Goal: Task Accomplishment & Management: Use online tool/utility

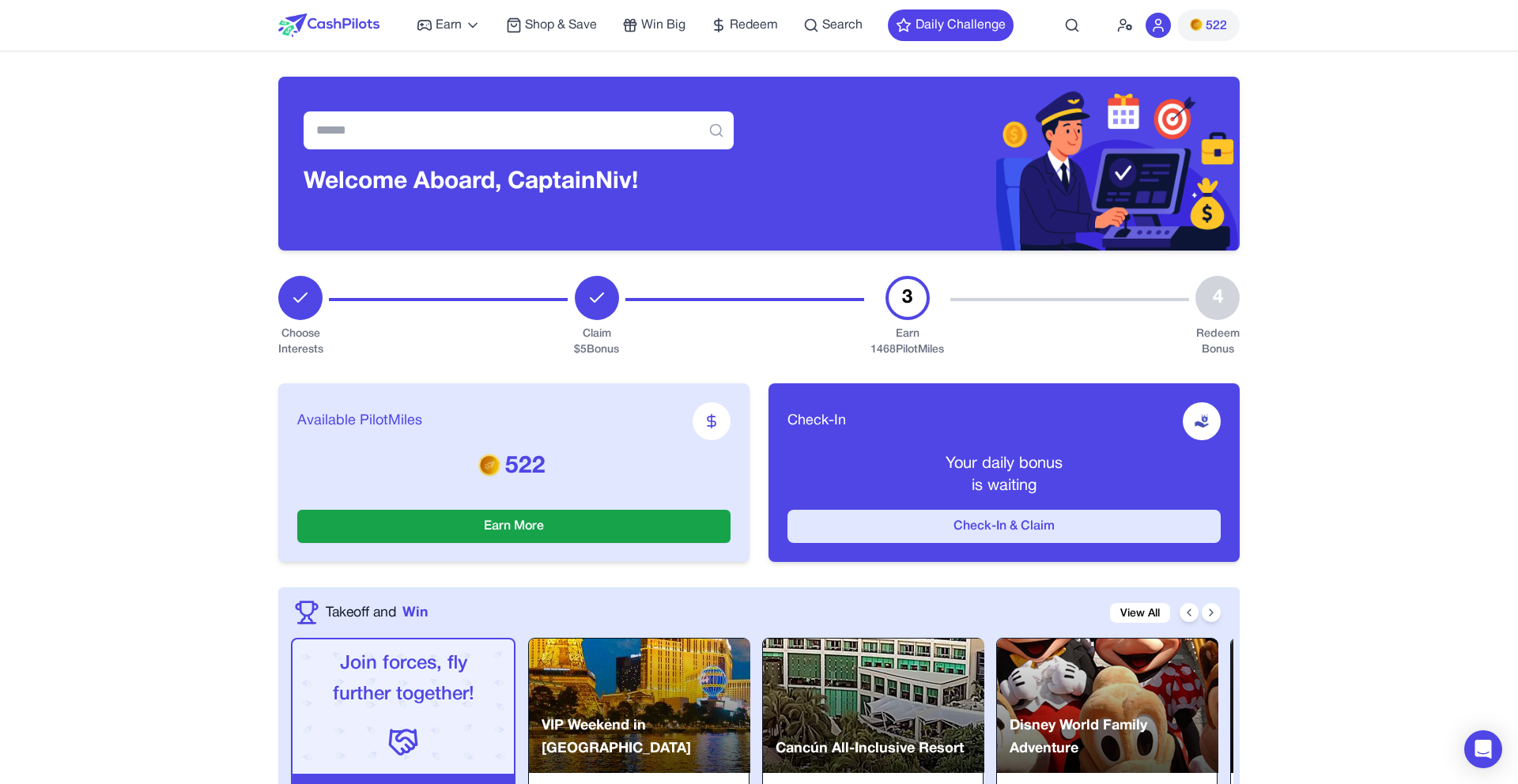
click at [885, 538] on button "Check-In & Claim" at bounding box center [1005, 527] width 433 height 34
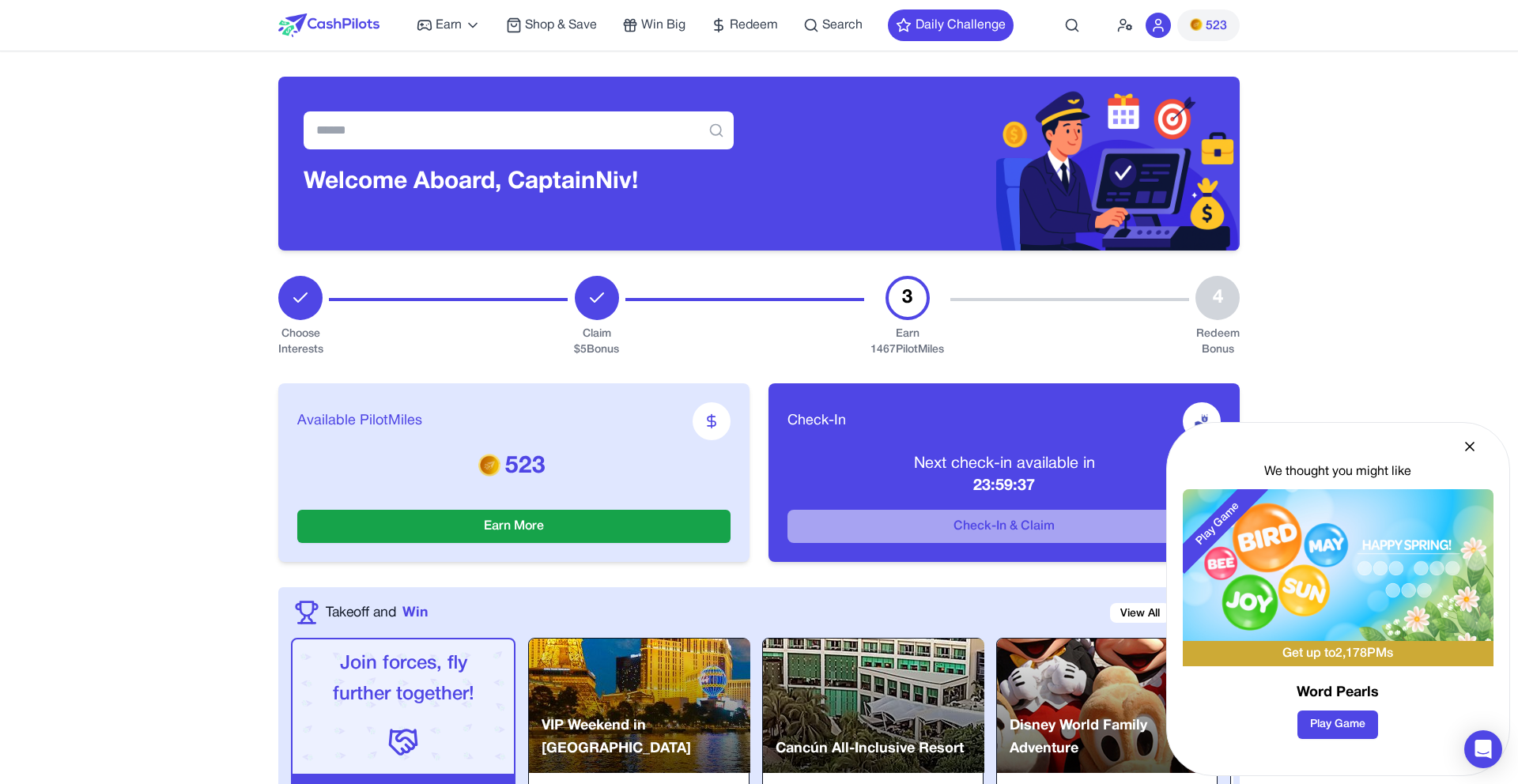
click at [1476, 445] on div "We thought you might like Play Game Get up to 2,178 PMs Word Pearls Play Game" at bounding box center [1338, 599] width 344 height 354
click at [1483, 448] on div "We thought you might like Play Game Get up to 2,178 PMs Word Pearls Play Game" at bounding box center [1338, 599] width 344 height 354
click at [1476, 449] on icon at bounding box center [1470, 446] width 15 height 15
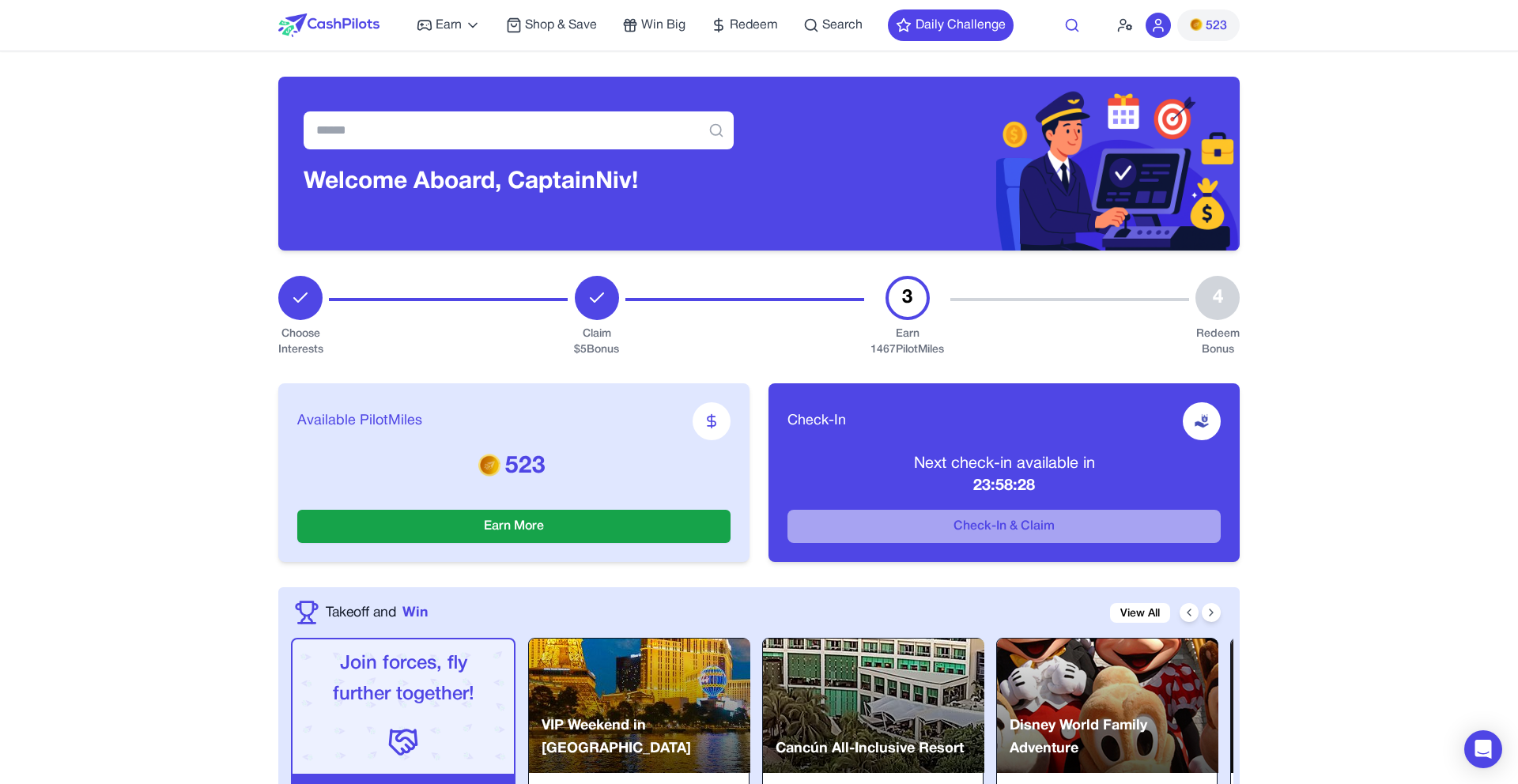
click at [1069, 17] on icon at bounding box center [1072, 24] width 15 height 15
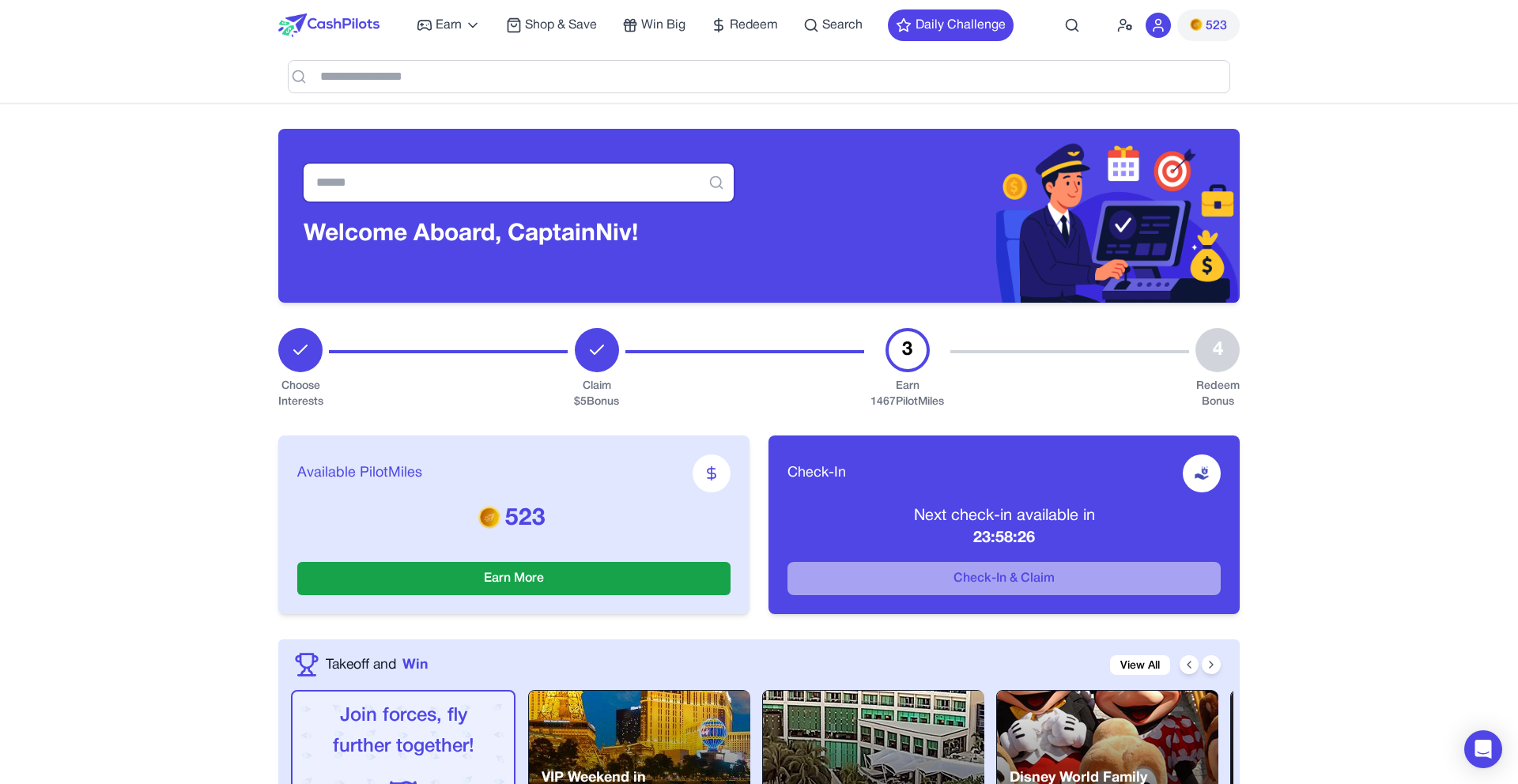
click at [532, 176] on input "text" at bounding box center [519, 183] width 430 height 38
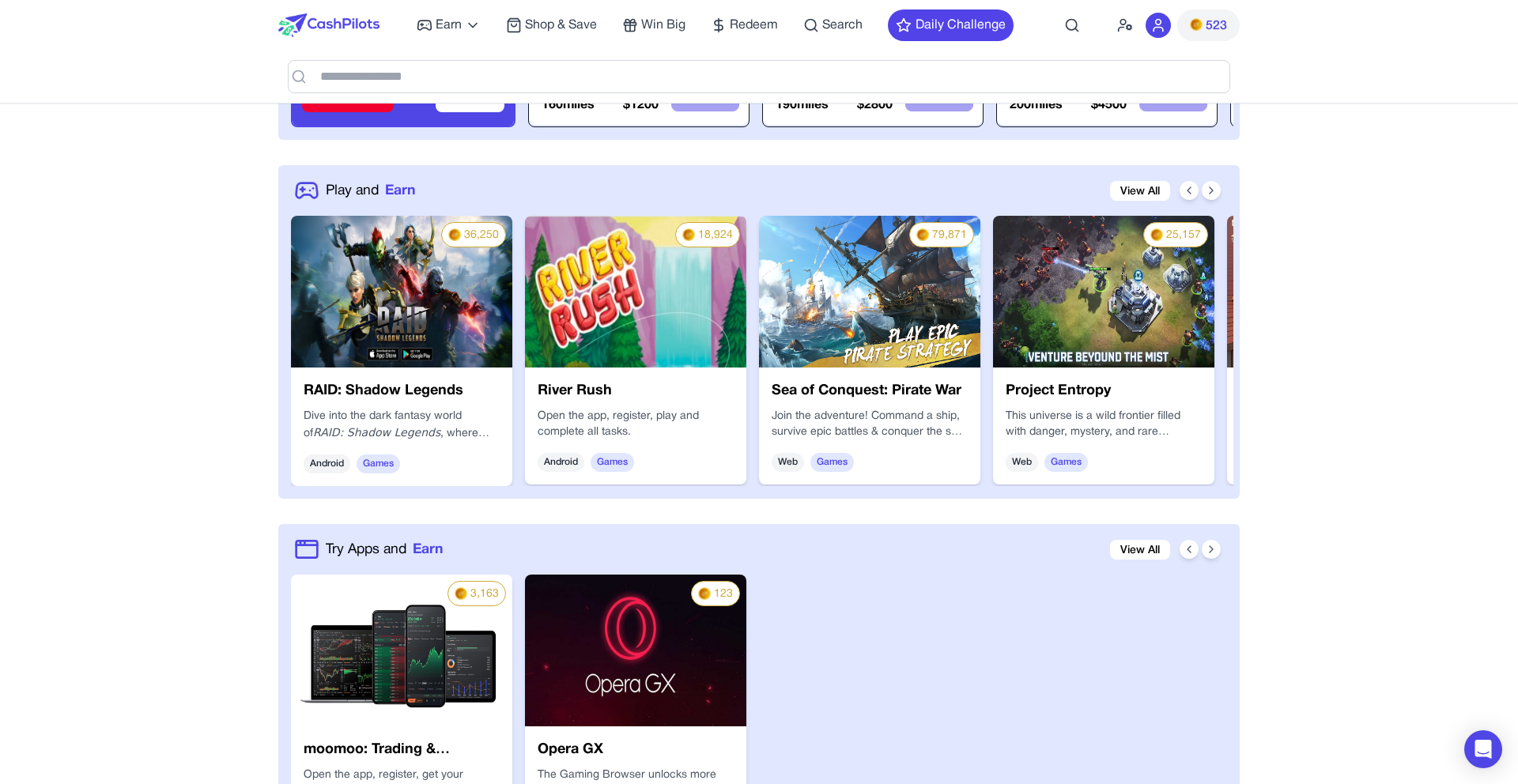
scroll to position [732, 0]
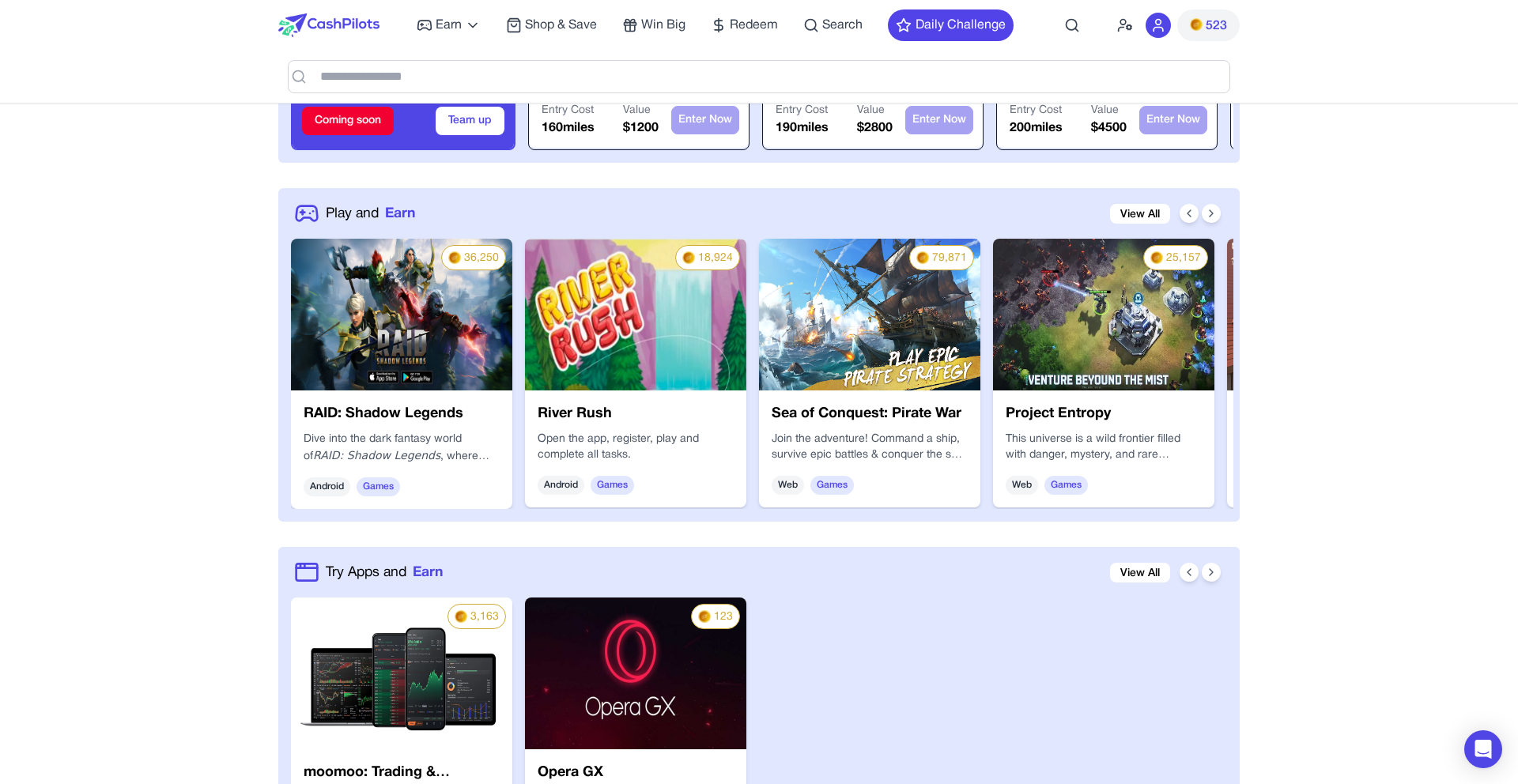
click at [450, 322] on img at bounding box center [402, 314] width 221 height 151
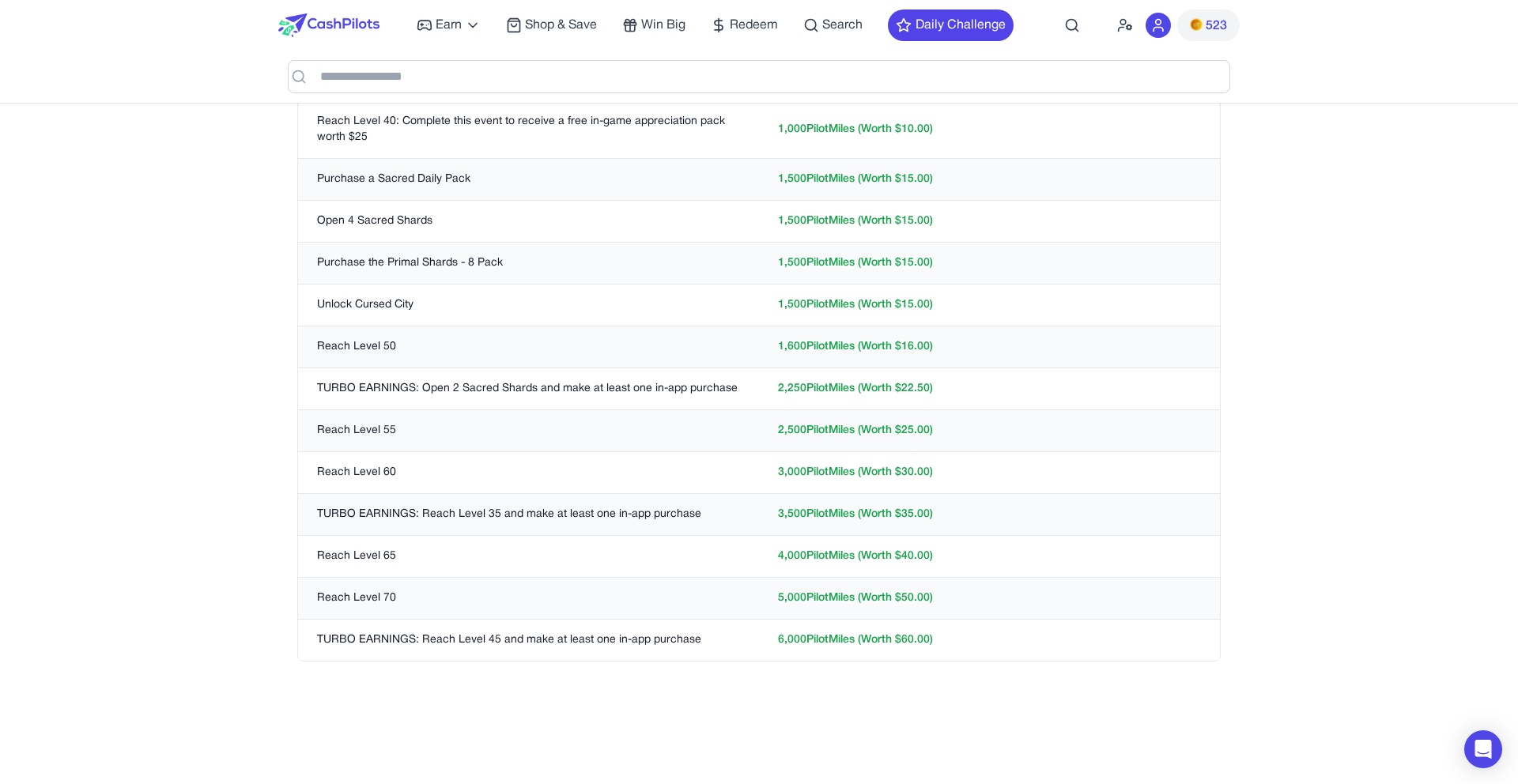
scroll to position [889, 0]
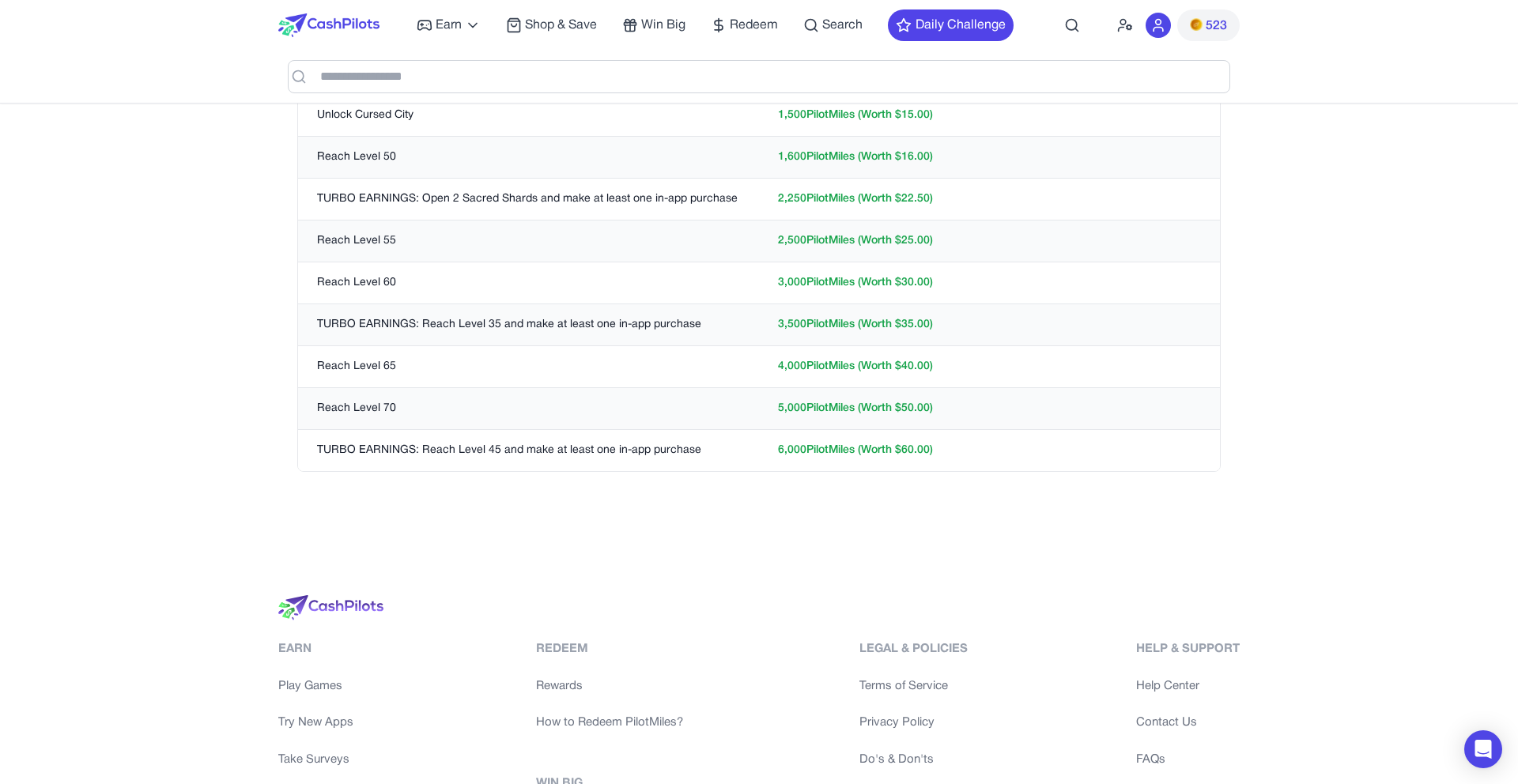
click at [793, 444] on td "6,000 PilotMiles (Worth $ 60.00 )" at bounding box center [989, 450] width 461 height 42
click at [833, 444] on td "6,000 PilotMiles (Worth $ 60.00 )" at bounding box center [989, 450] width 461 height 42
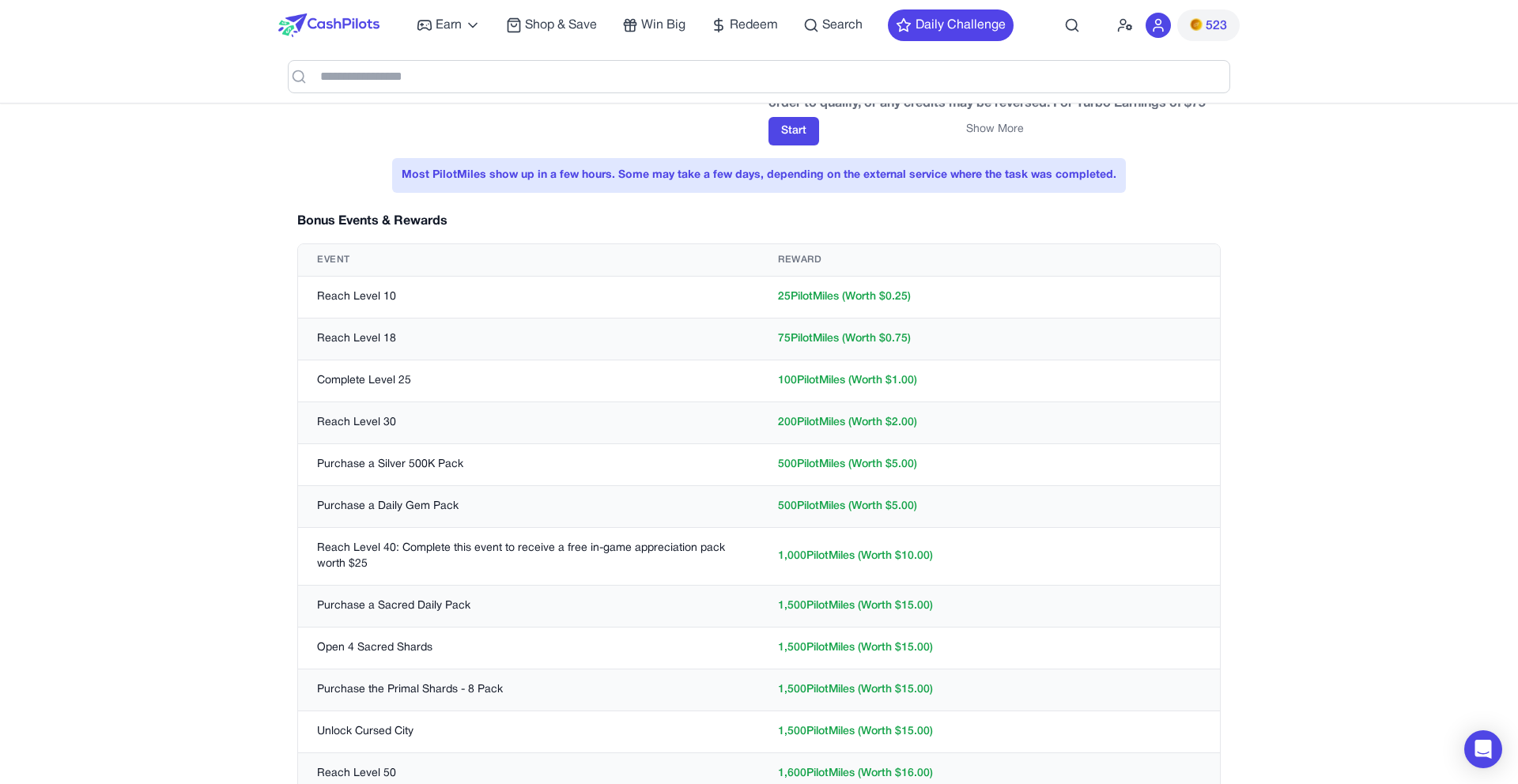
scroll to position [274, 0]
click at [787, 329] on td "75 PilotMiles (Worth $ 0.75 )" at bounding box center [989, 339] width 461 height 42
click at [783, 303] on td "25 PilotMiles (Worth $ 0.25 )" at bounding box center [989, 296] width 461 height 42
click at [783, 342] on td "75 PilotMiles (Worth $ 0.75 )" at bounding box center [989, 339] width 461 height 42
click at [790, 380] on td "100 PilotMiles (Worth $ 1.00 )" at bounding box center [989, 383] width 461 height 42
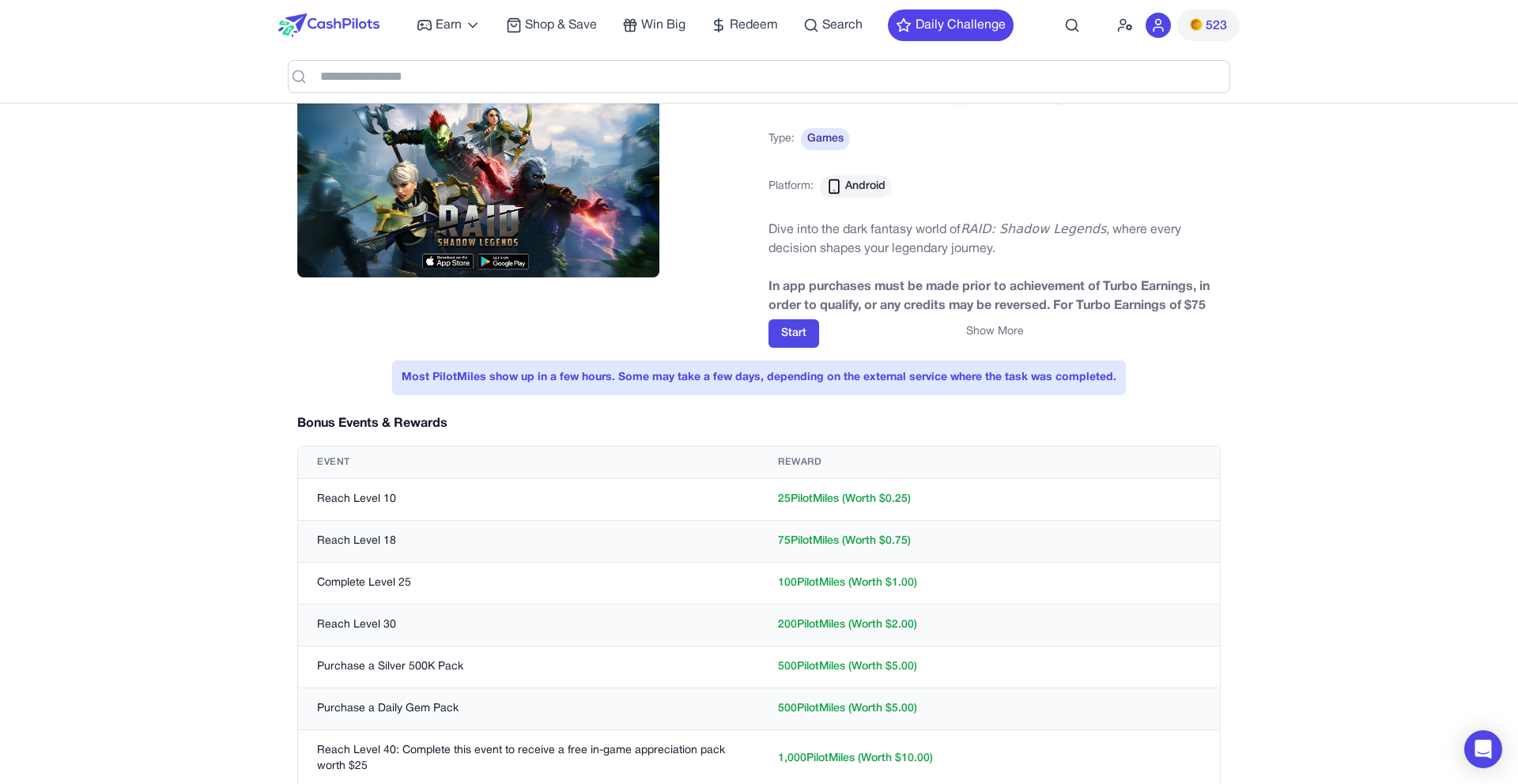
scroll to position [0, 0]
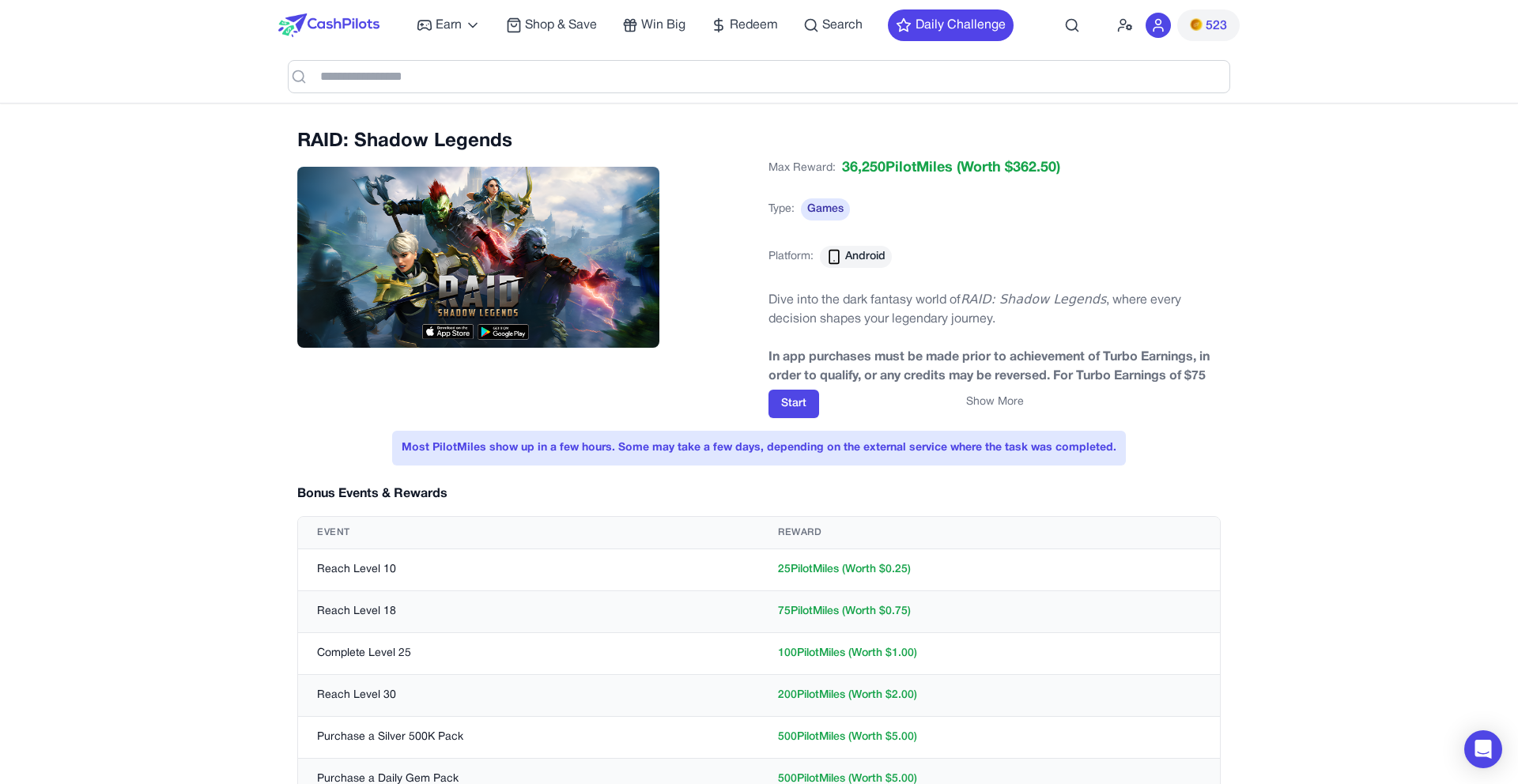
click at [1018, 167] on span "(Worth $ 362.50 )" at bounding box center [1007, 169] width 108 height 22
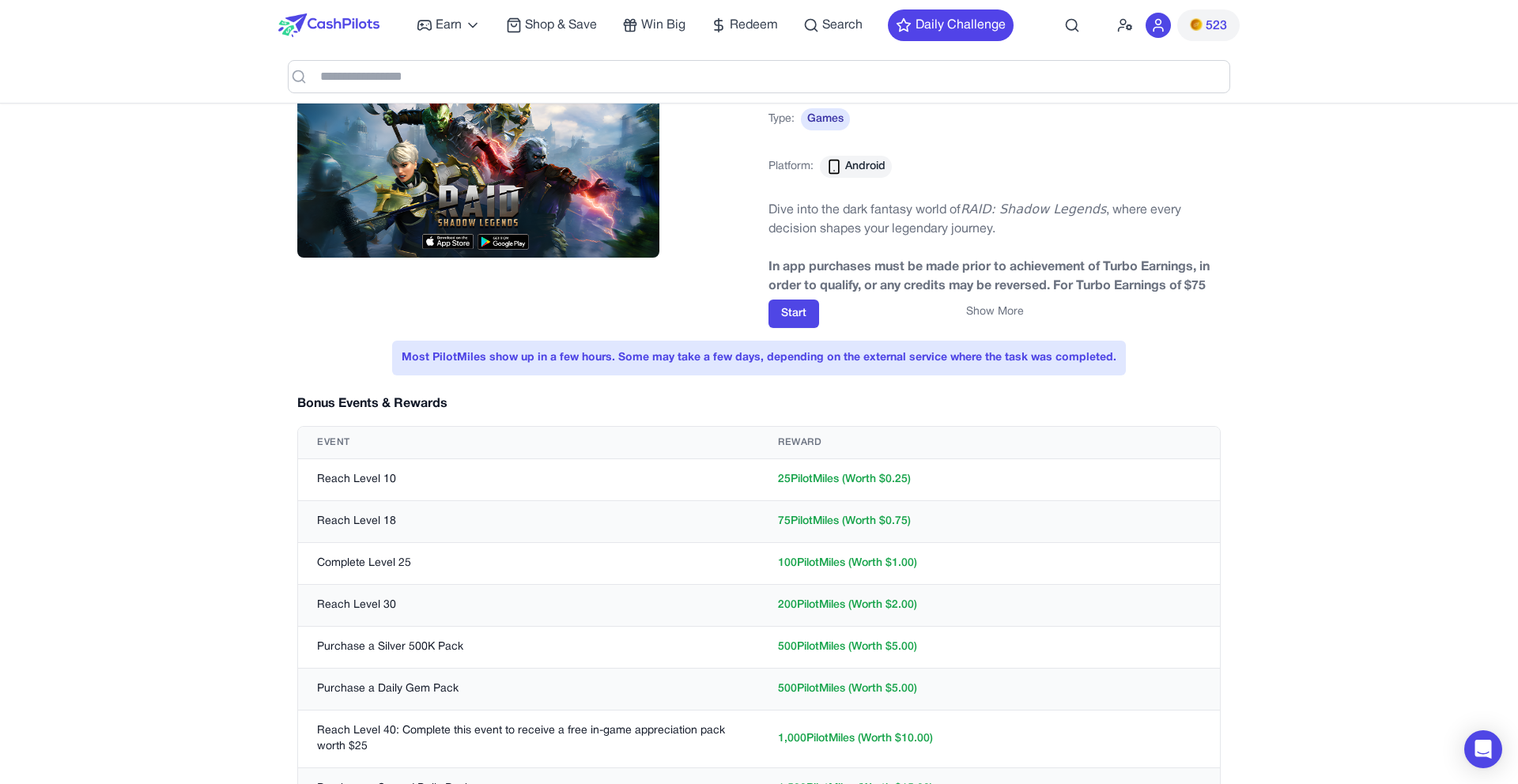
scroll to position [102, 0]
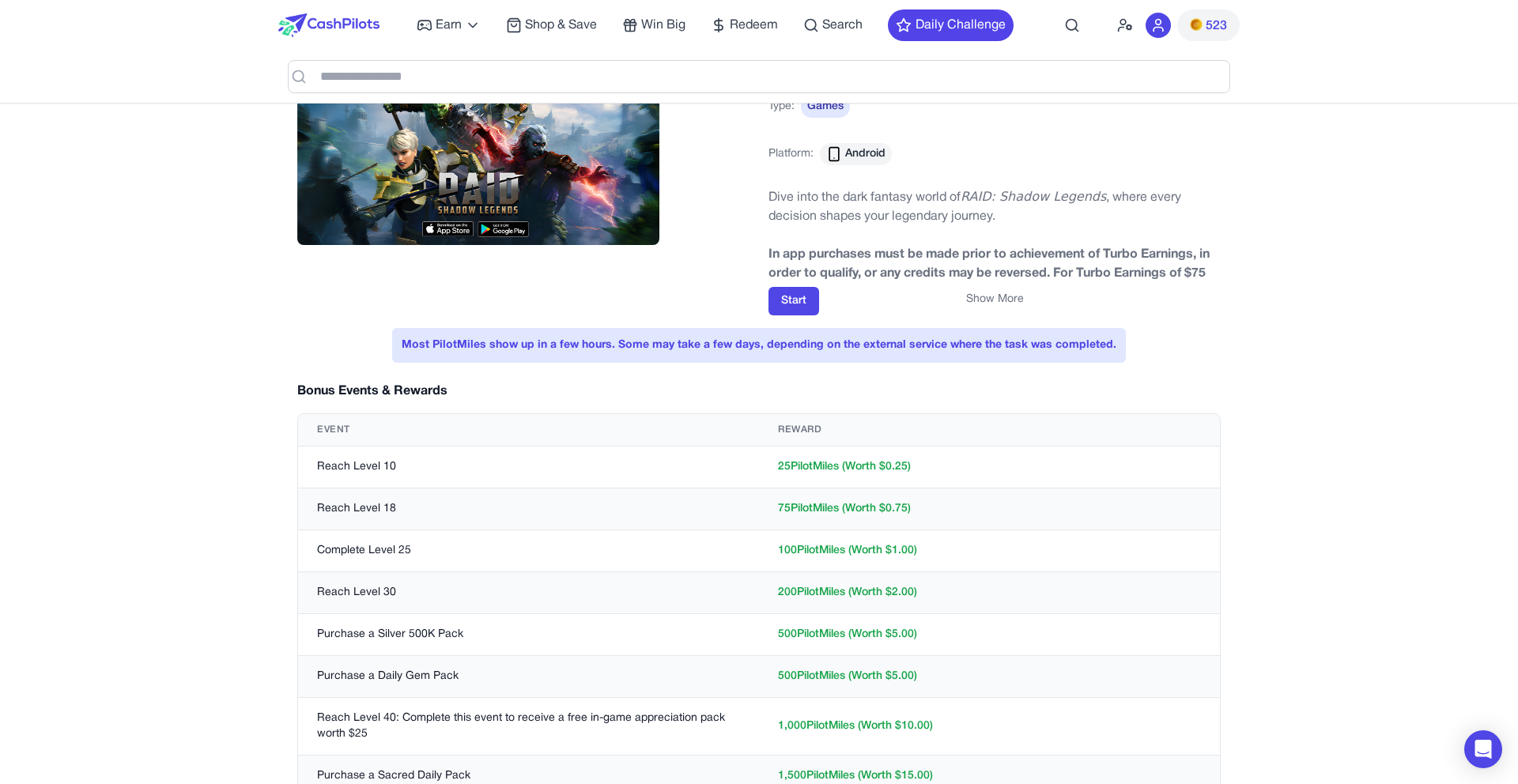
click at [899, 468] on td "25 PilotMiles (Worth $ 0.25 )" at bounding box center [989, 468] width 461 height 42
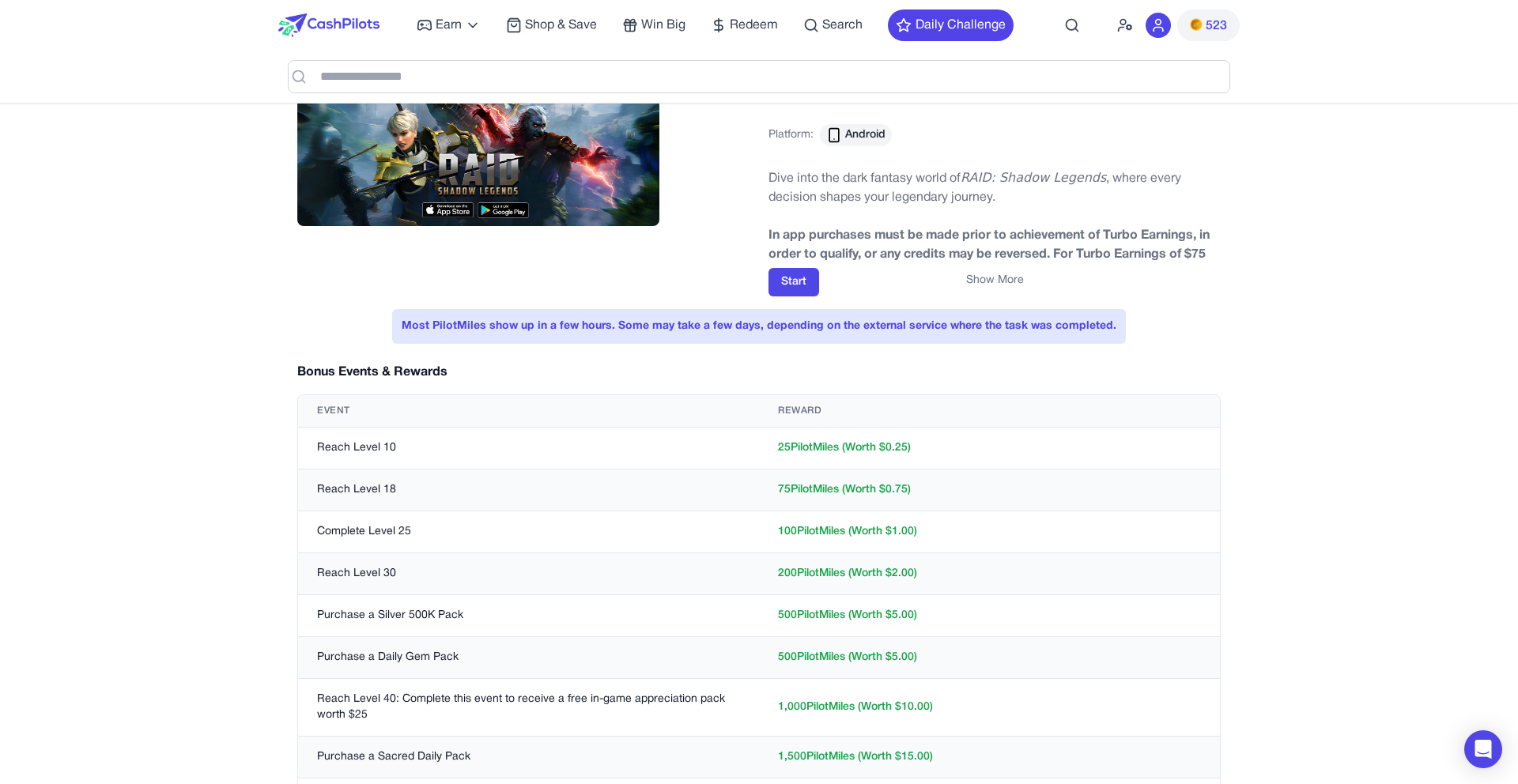
click at [896, 573] on td "200 PilotMiles (Worth $ 2.00 )" at bounding box center [989, 574] width 461 height 42
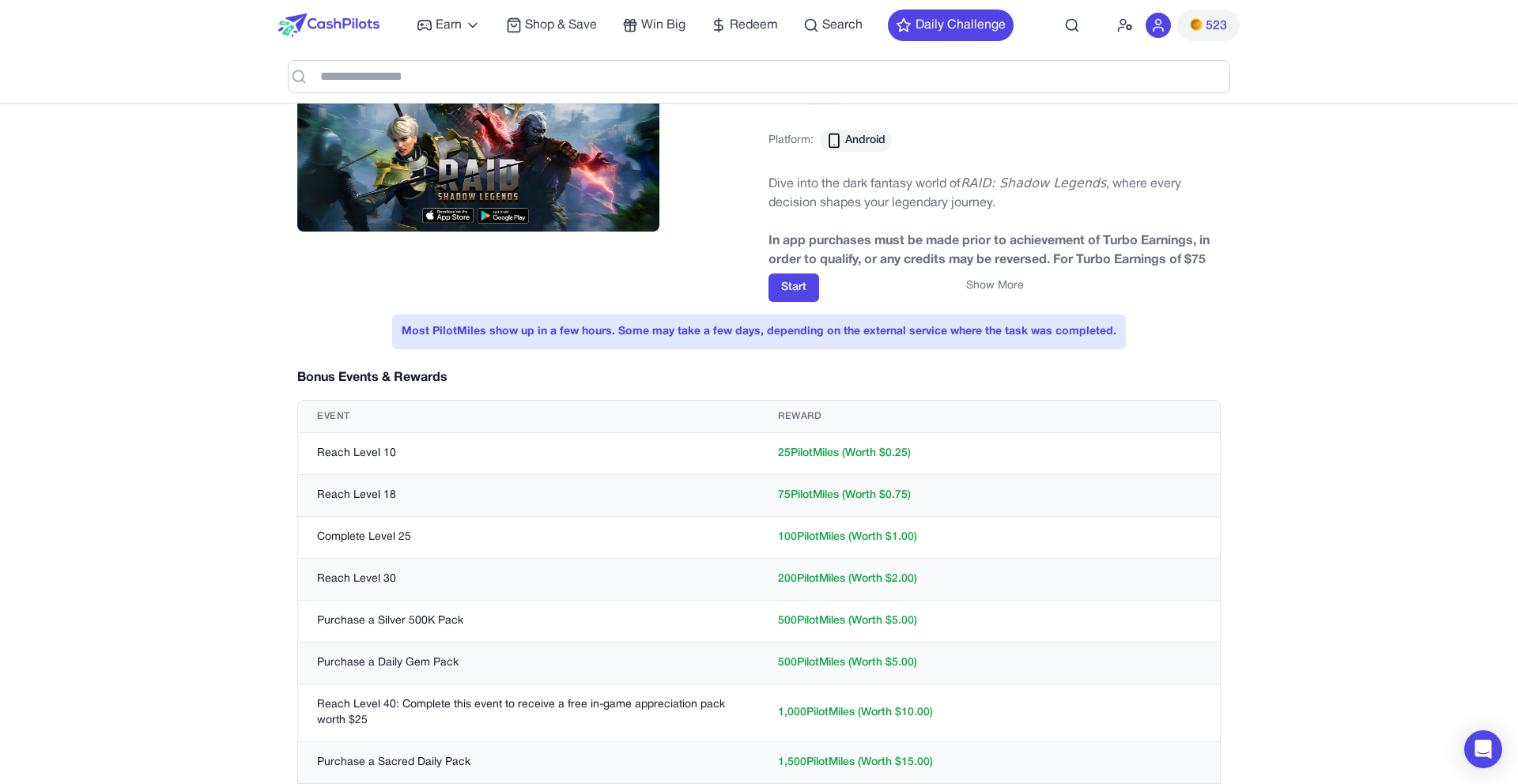
click at [365, 578] on td "Reach Level 30" at bounding box center [529, 580] width 461 height 42
click at [905, 574] on td "200 PilotMiles (Worth $ 2.00 )" at bounding box center [989, 580] width 461 height 42
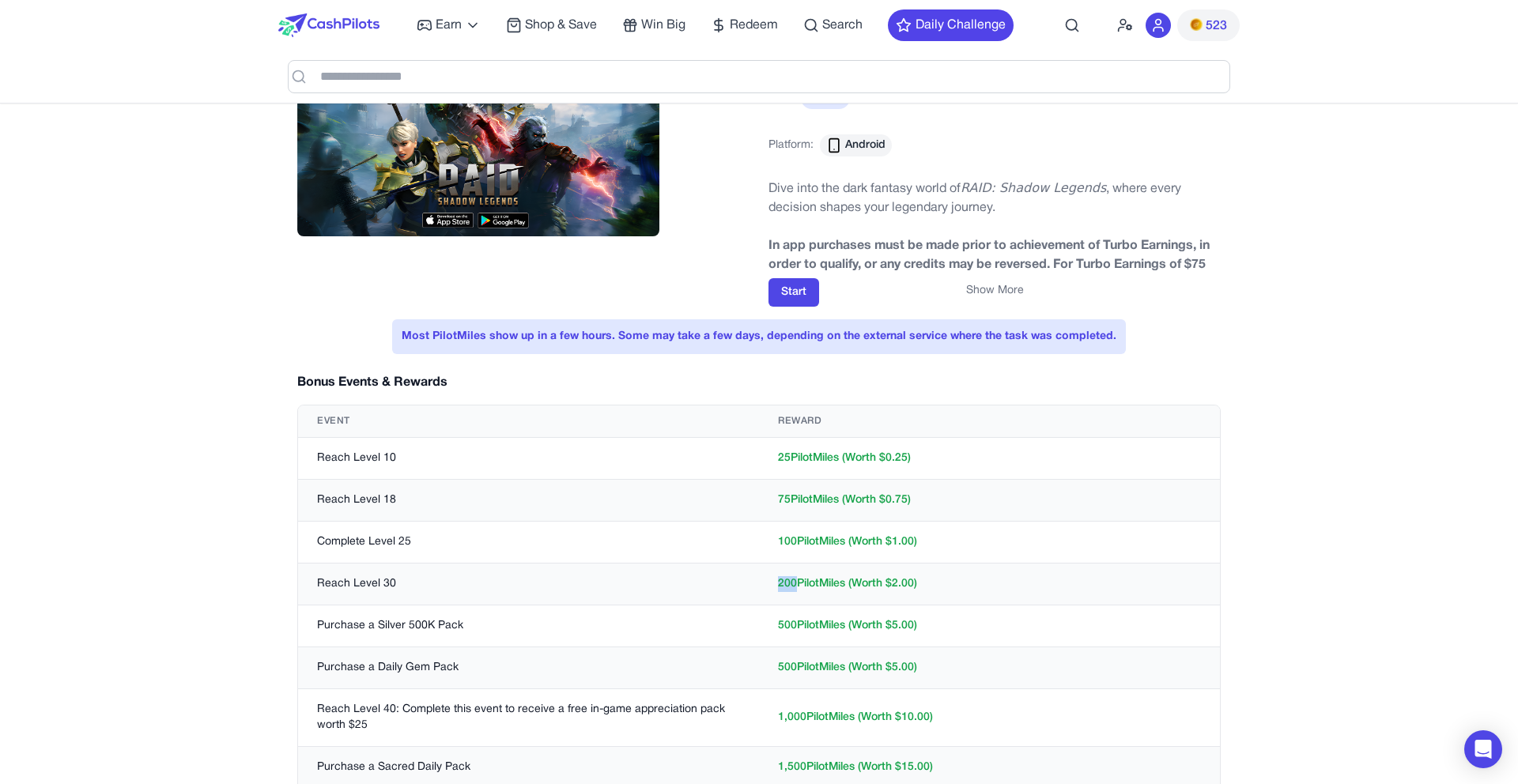
click at [905, 574] on td "200 PilotMiles (Worth $ 2.00 )" at bounding box center [989, 585] width 461 height 42
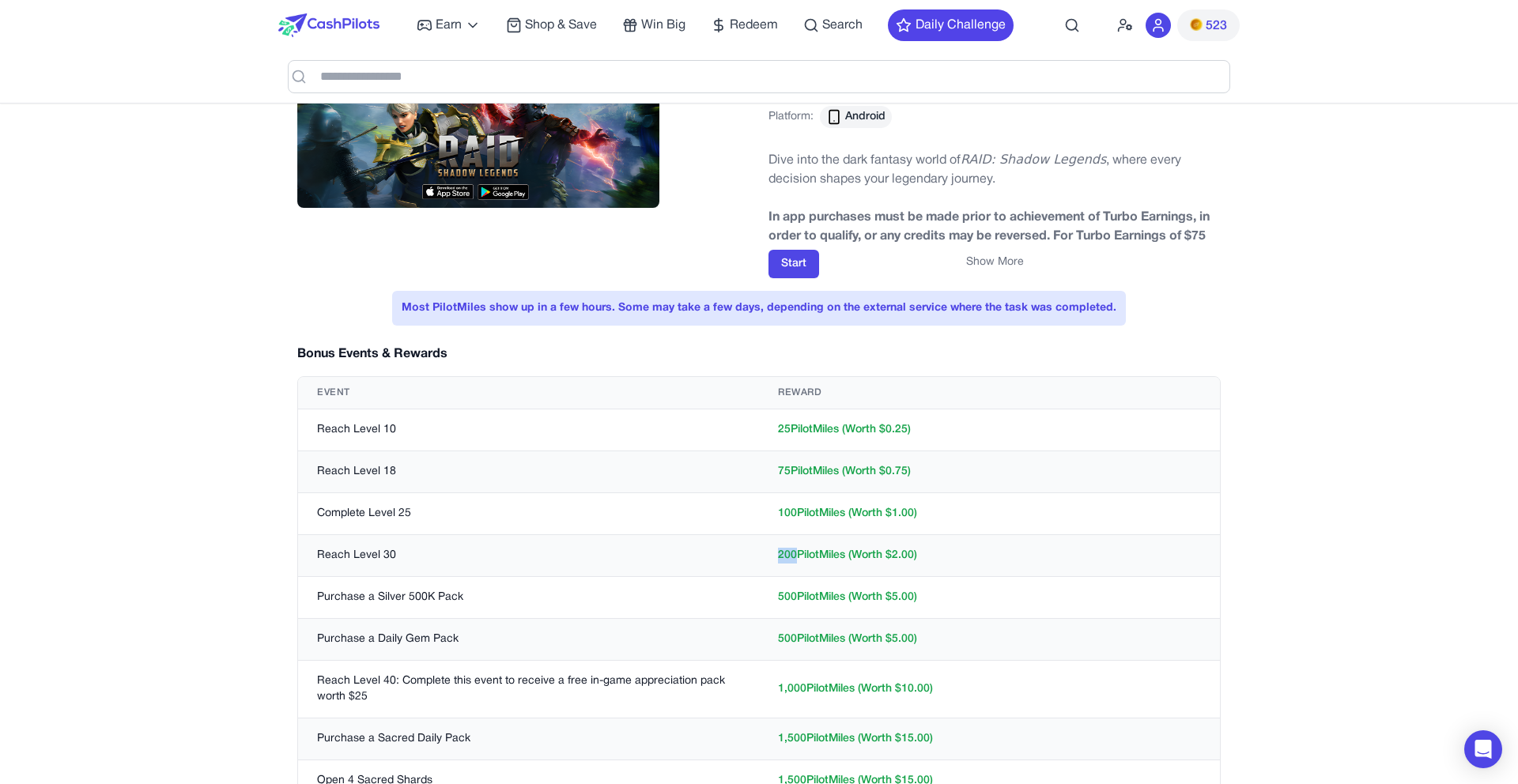
scroll to position [0, 0]
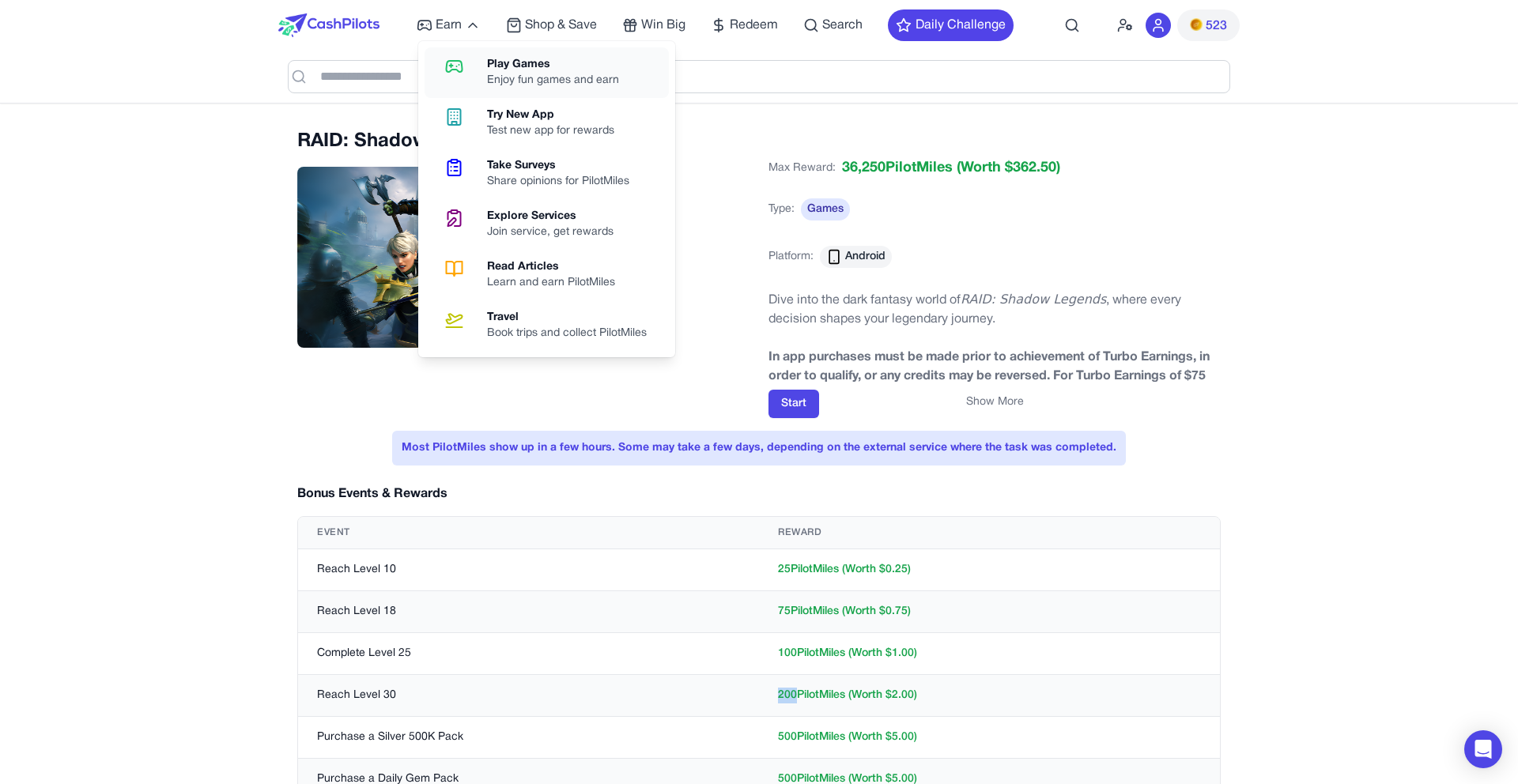
click at [499, 64] on div "Play Games" at bounding box center [560, 64] width 145 height 15
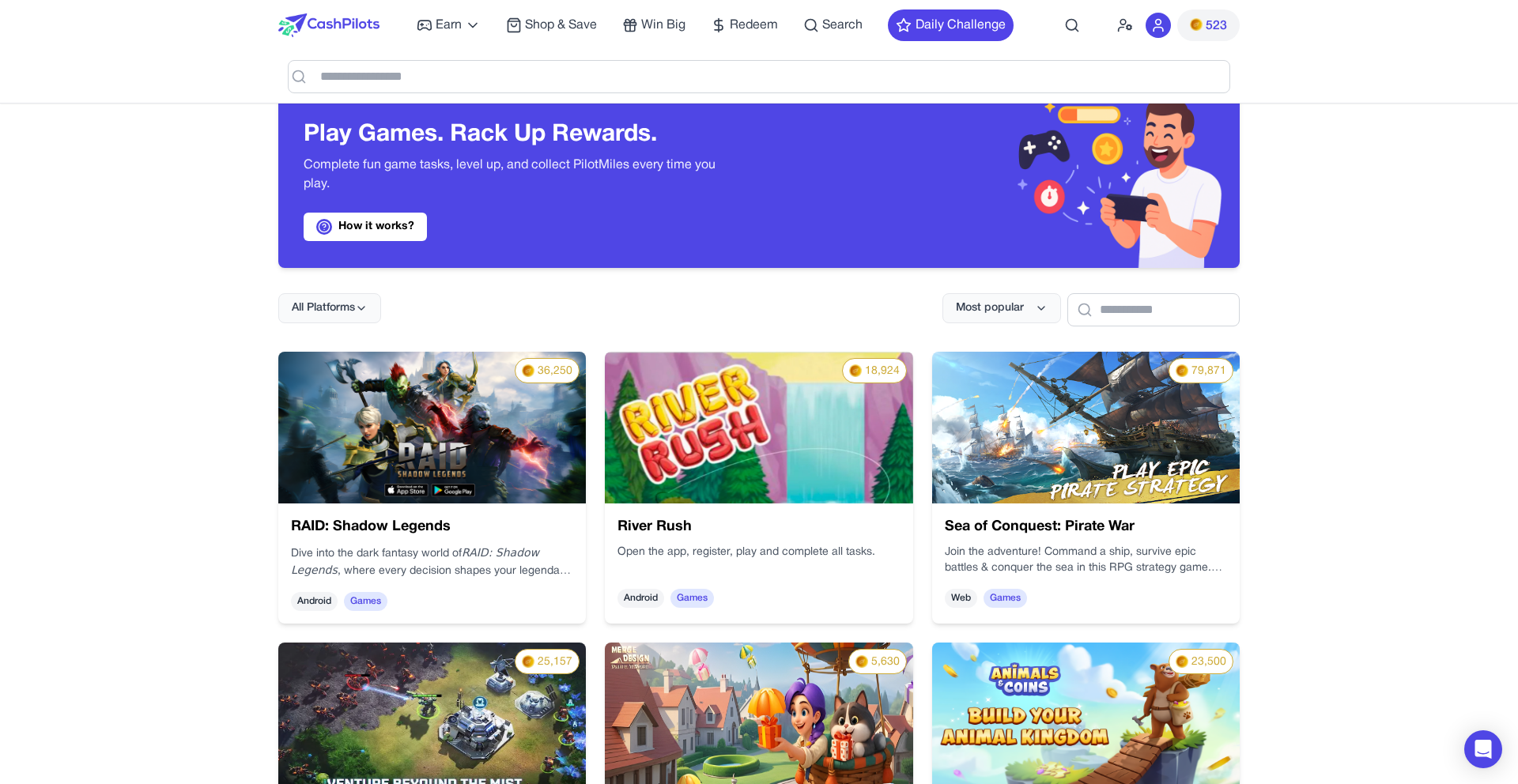
scroll to position [96, 0]
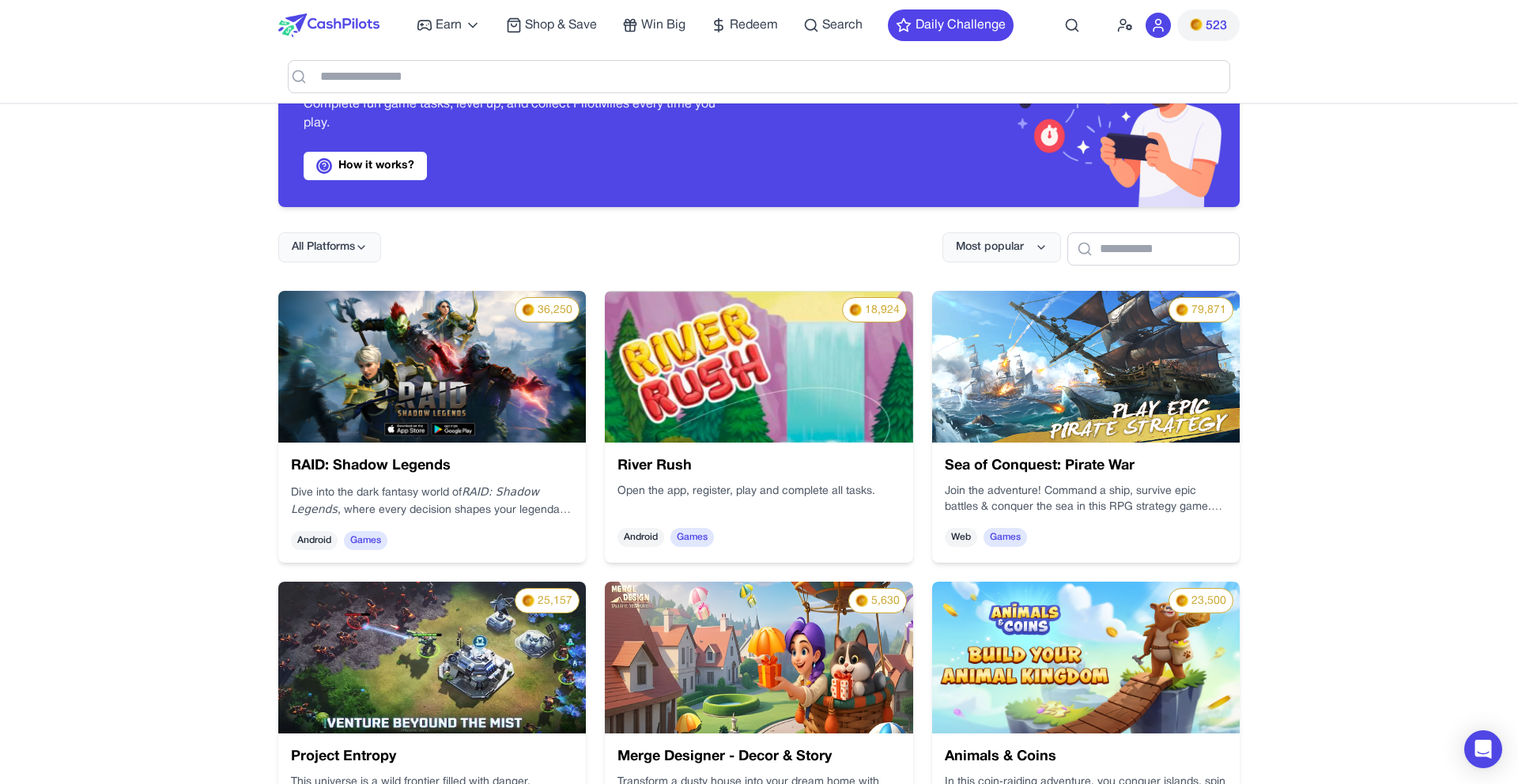
click at [335, 28] on img at bounding box center [329, 25] width 102 height 24
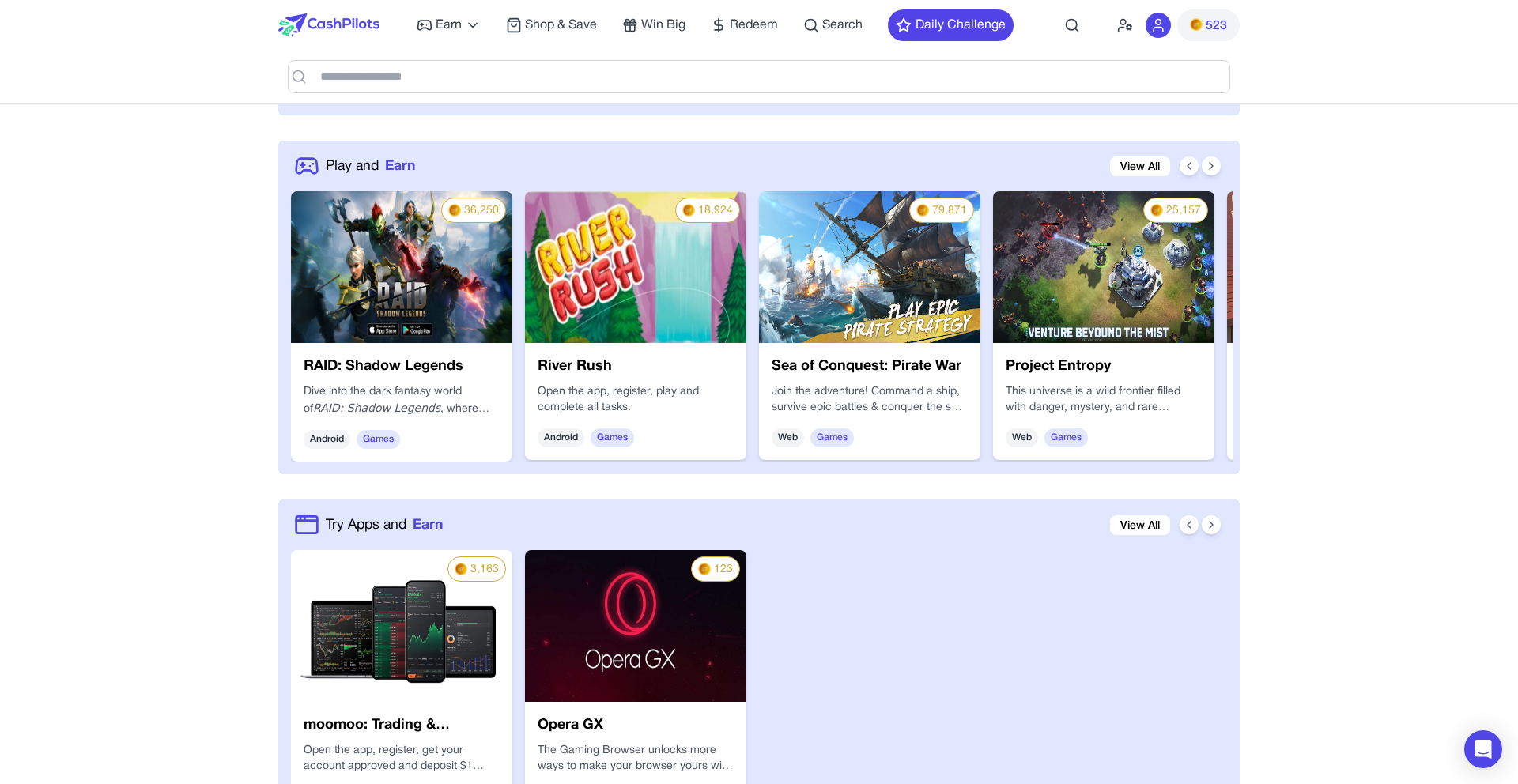
scroll to position [784, 0]
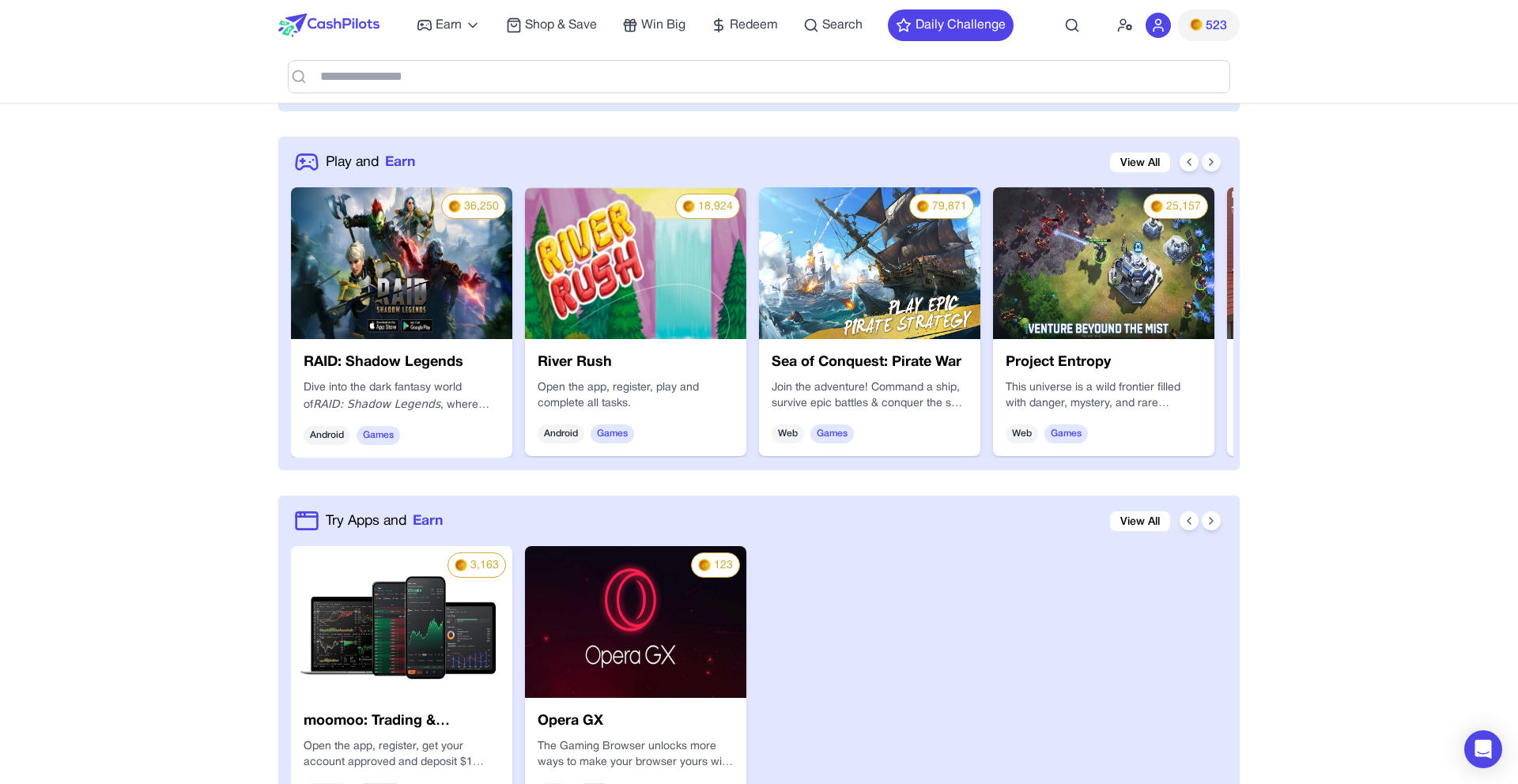
click at [1209, 154] on button at bounding box center [1211, 161] width 19 height 19
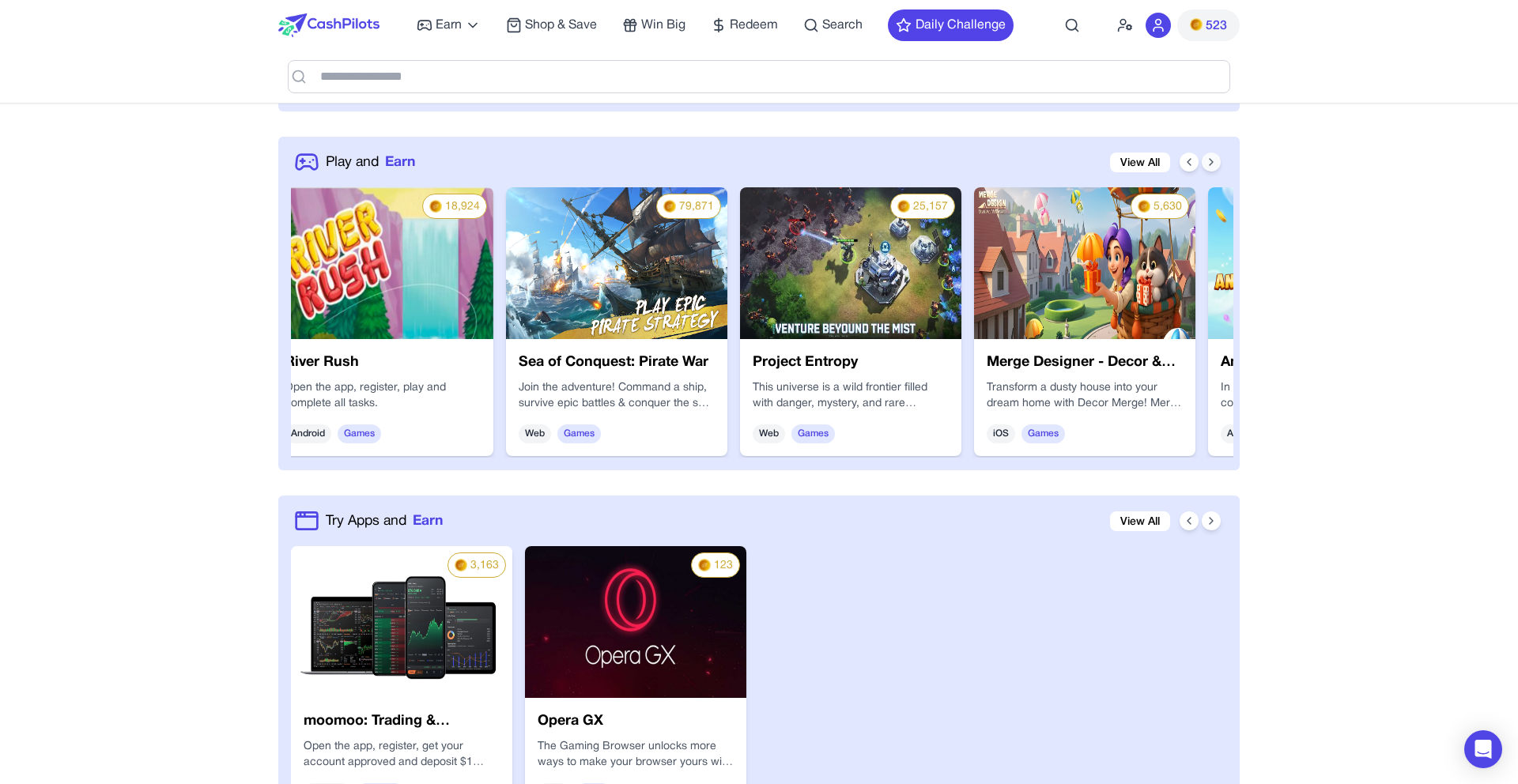
click at [1209, 154] on button at bounding box center [1211, 161] width 19 height 19
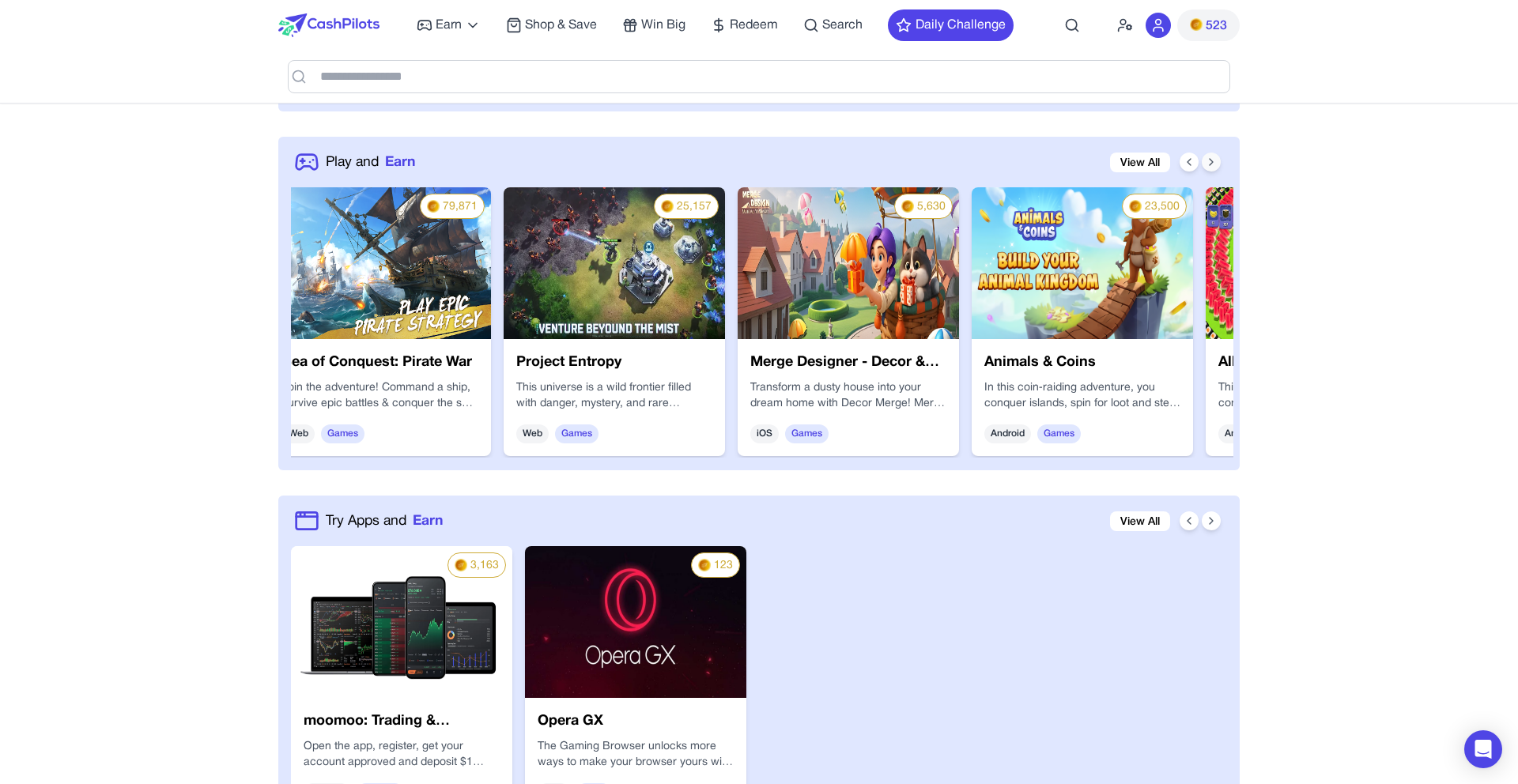
scroll to position [0, 506]
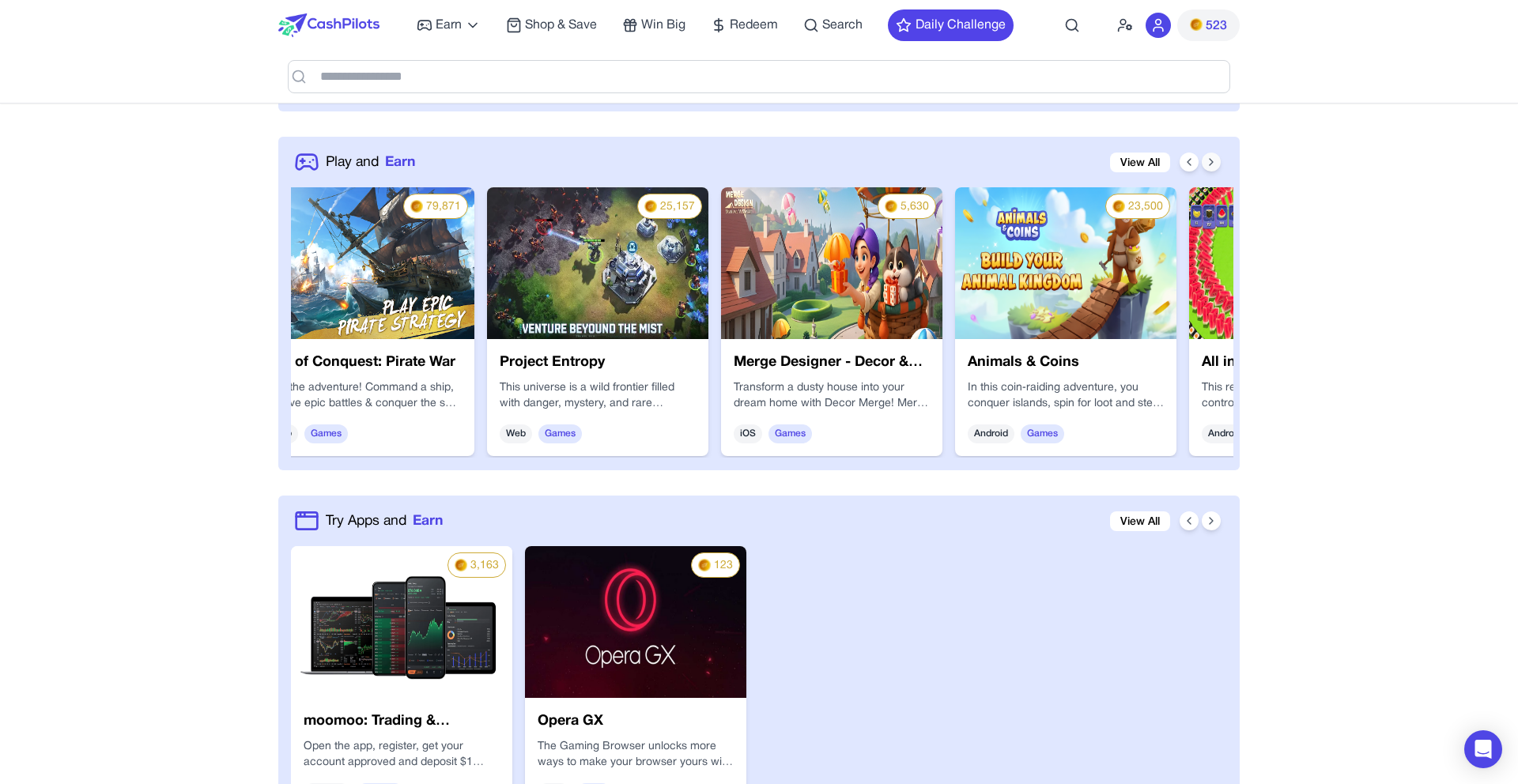
click at [1209, 154] on button at bounding box center [1211, 161] width 19 height 19
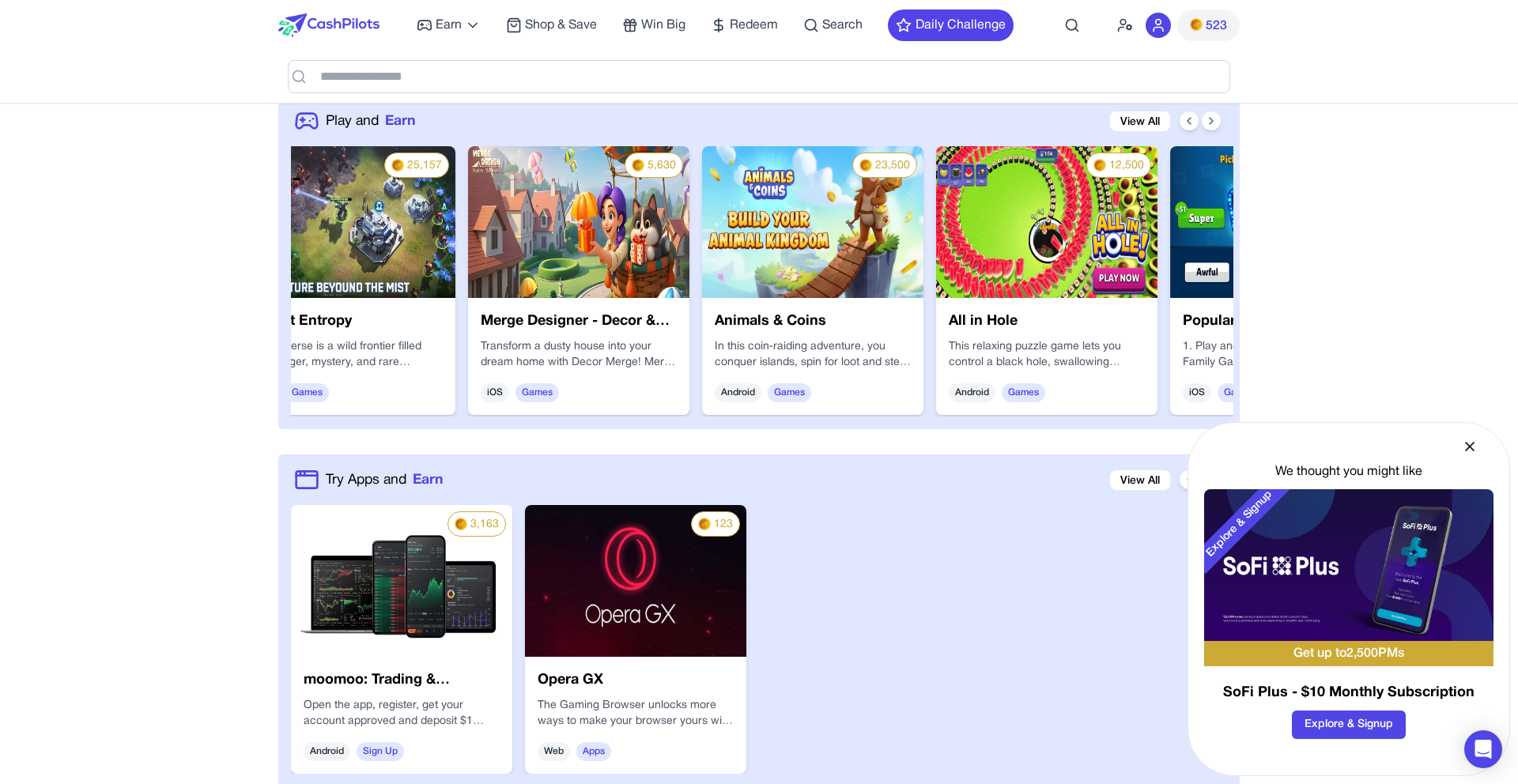
scroll to position [825, 0]
click at [583, 268] on img at bounding box center [579, 222] width 221 height 151
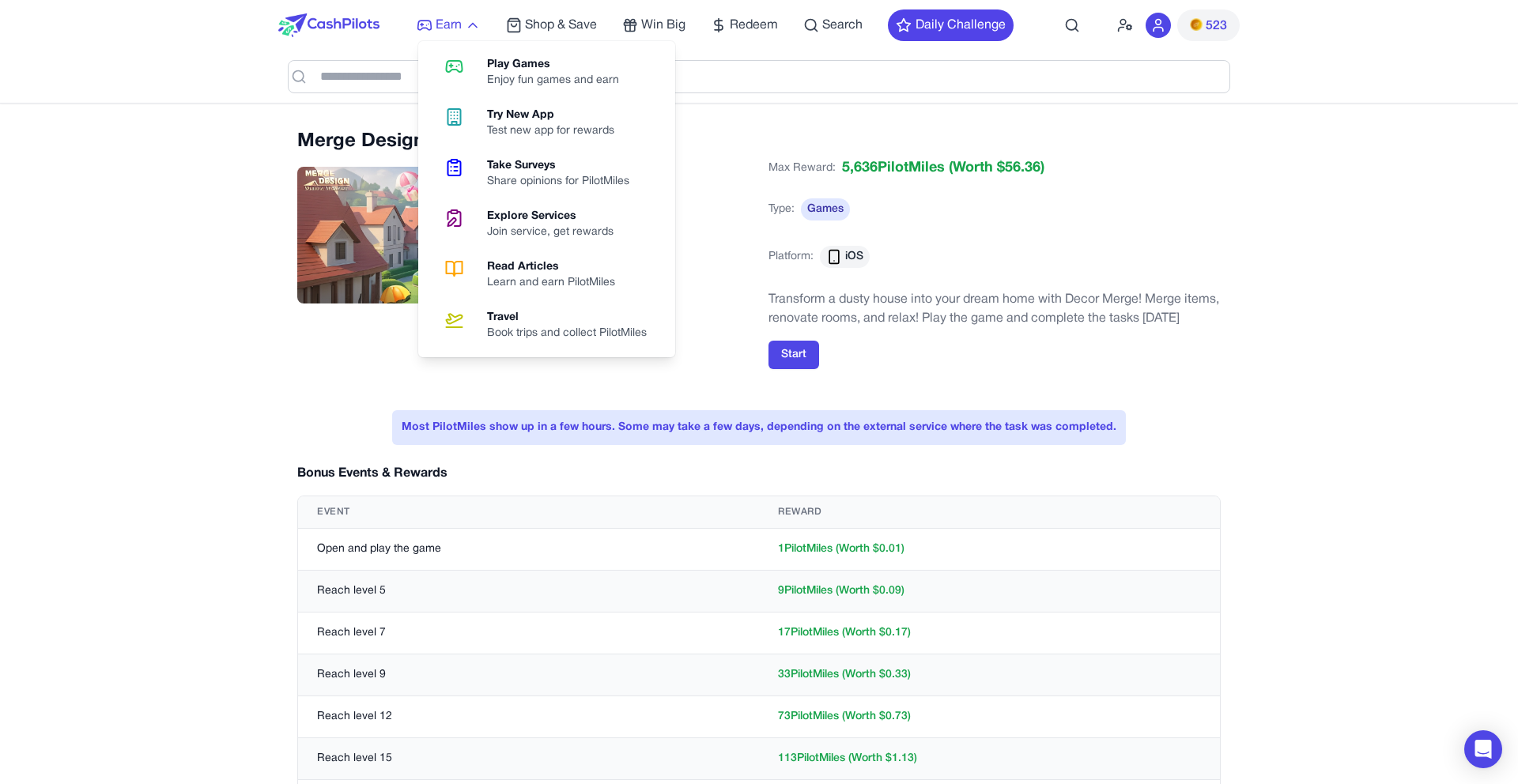
click at [452, 31] on span "Earn" at bounding box center [449, 24] width 26 height 19
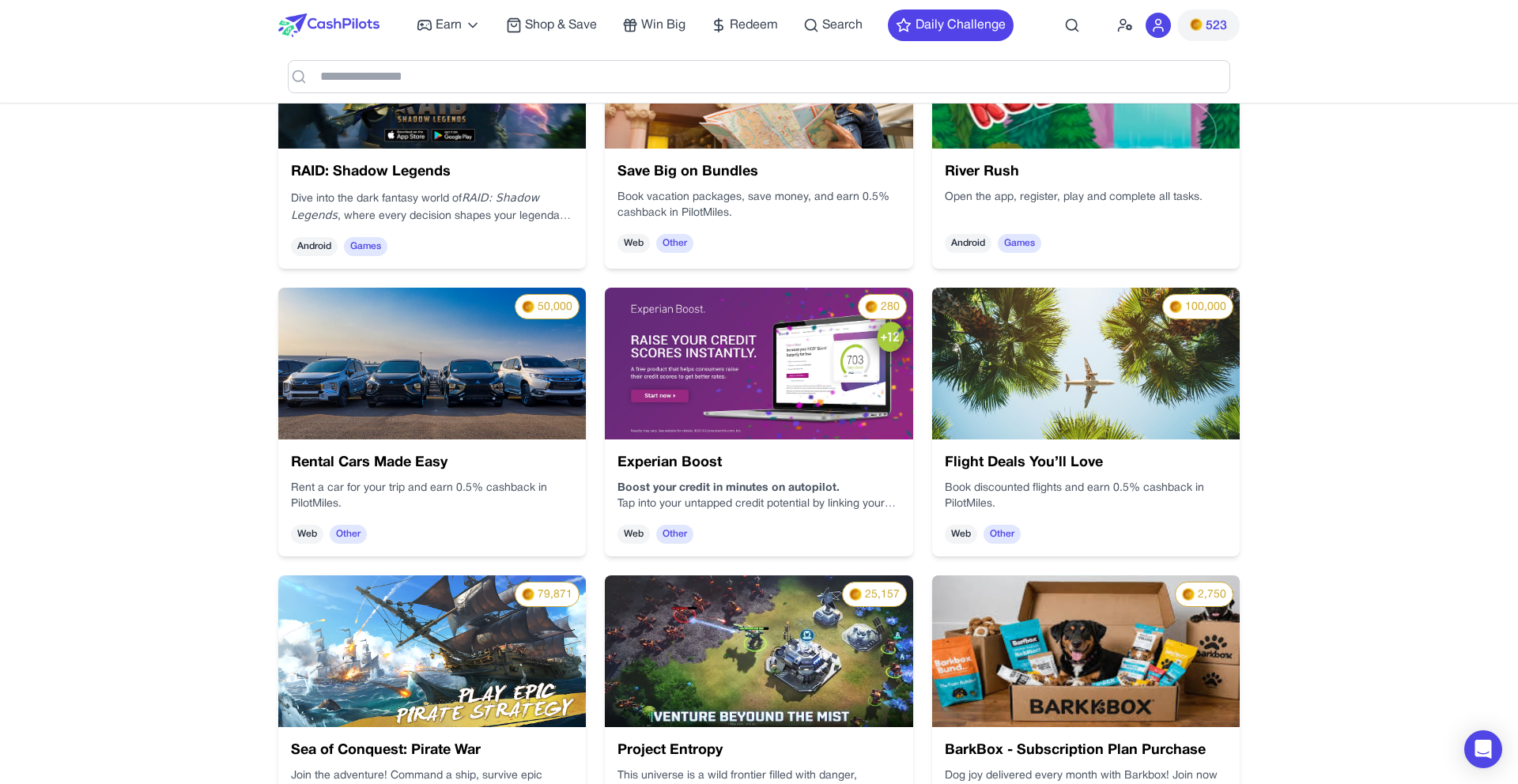
scroll to position [385, 0]
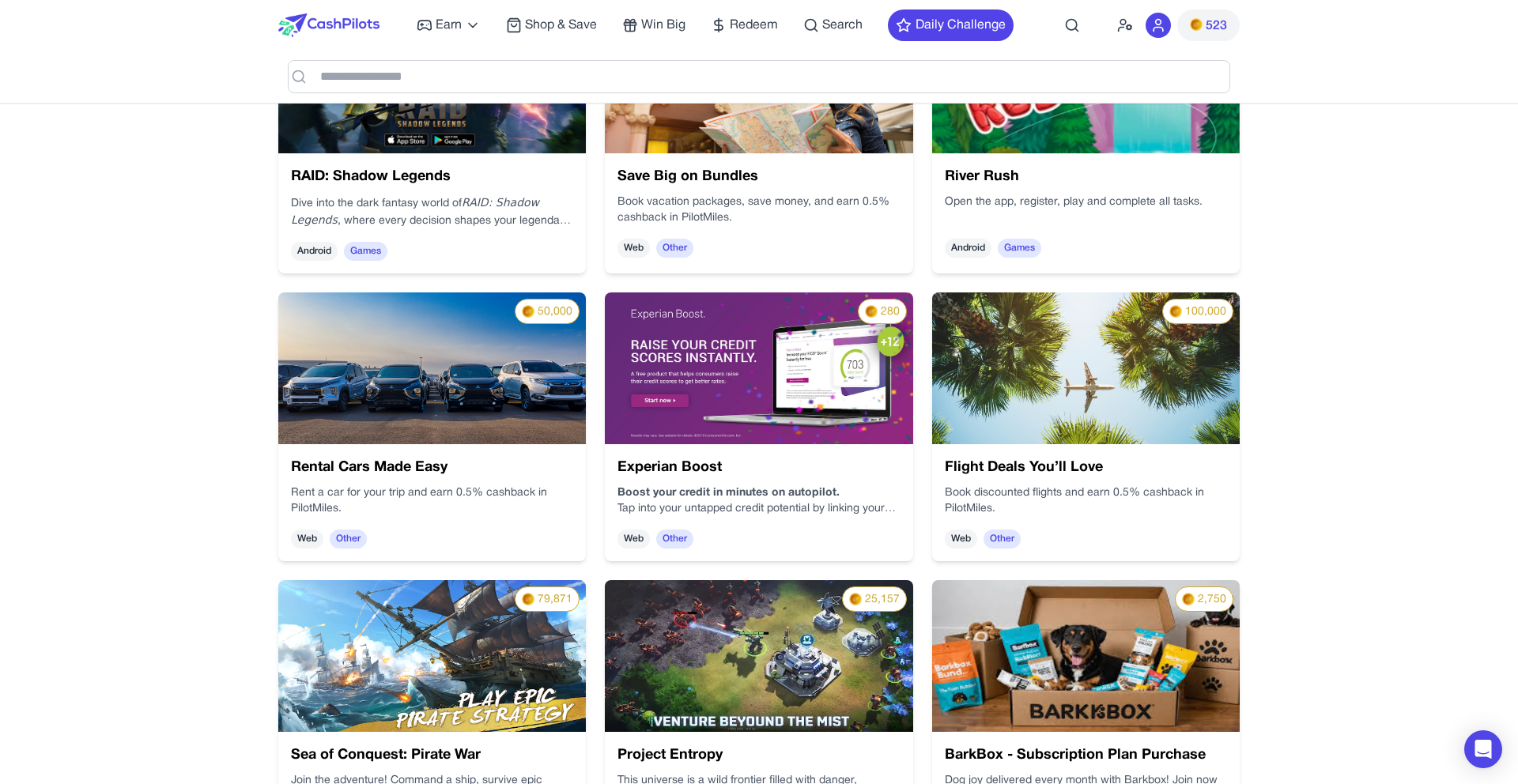
click at [338, 26] on img at bounding box center [329, 25] width 102 height 24
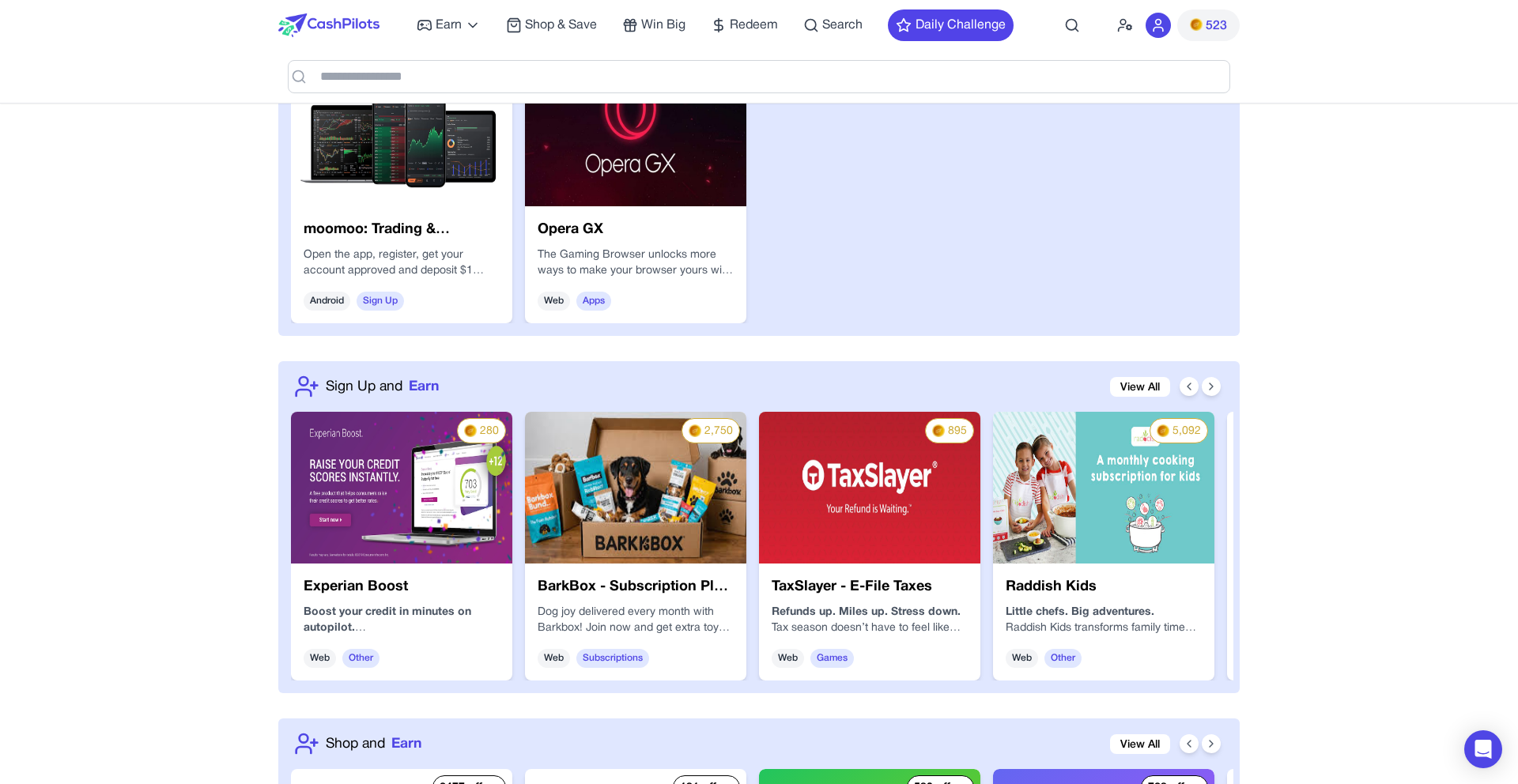
scroll to position [1278, 0]
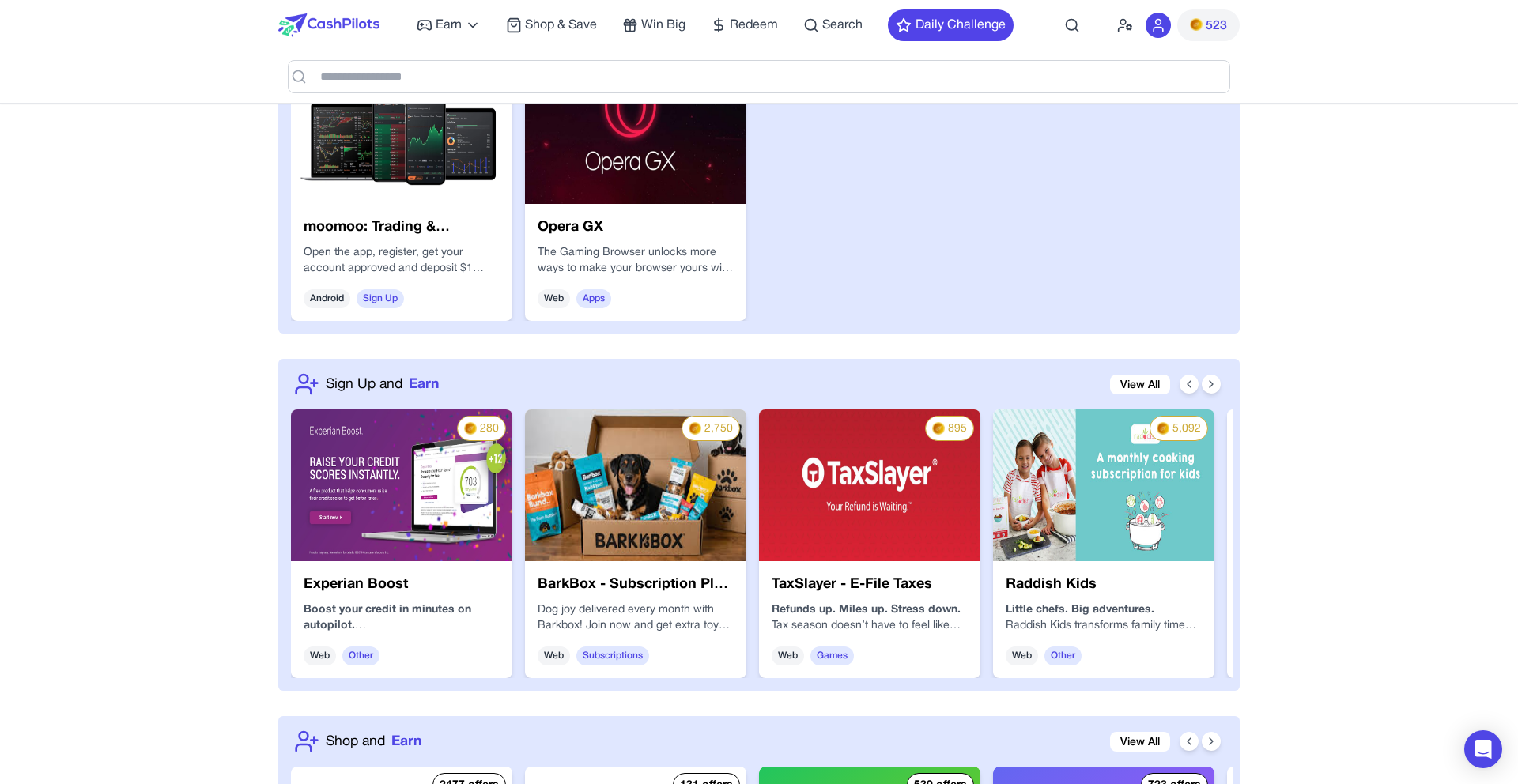
click at [686, 545] on img at bounding box center [636, 485] width 221 height 151
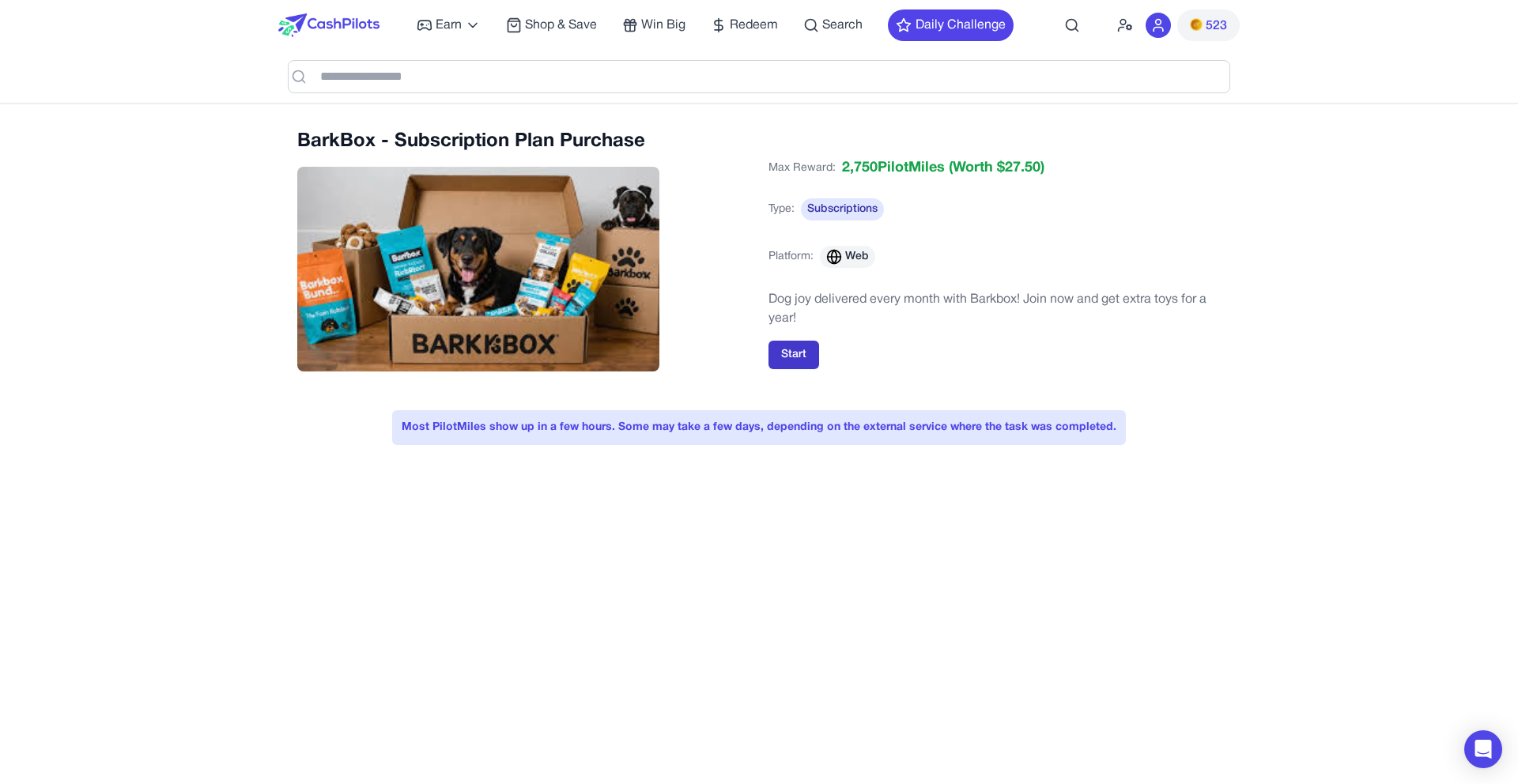
click at [784, 359] on button "Start" at bounding box center [794, 354] width 51 height 28
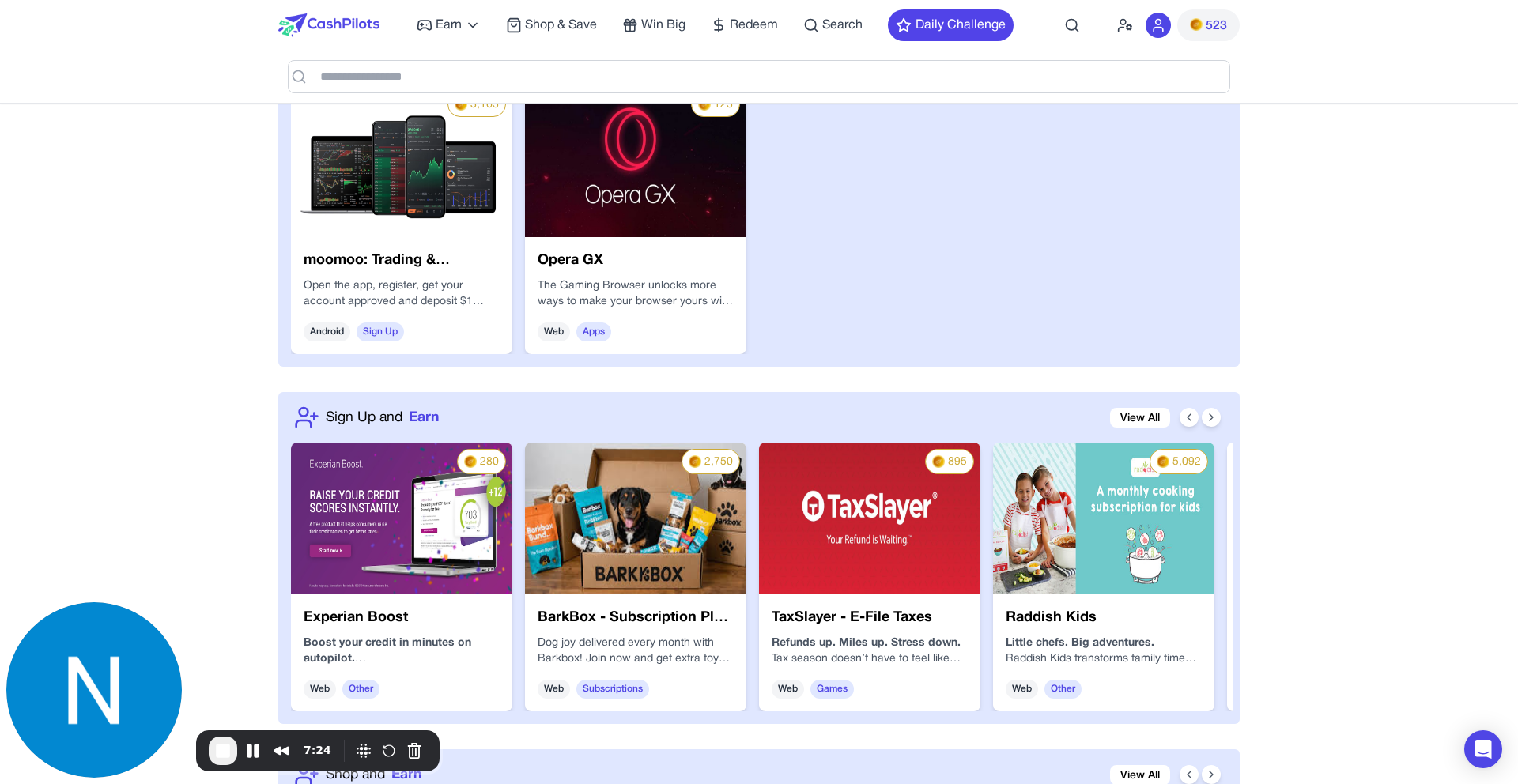
scroll to position [1221, 0]
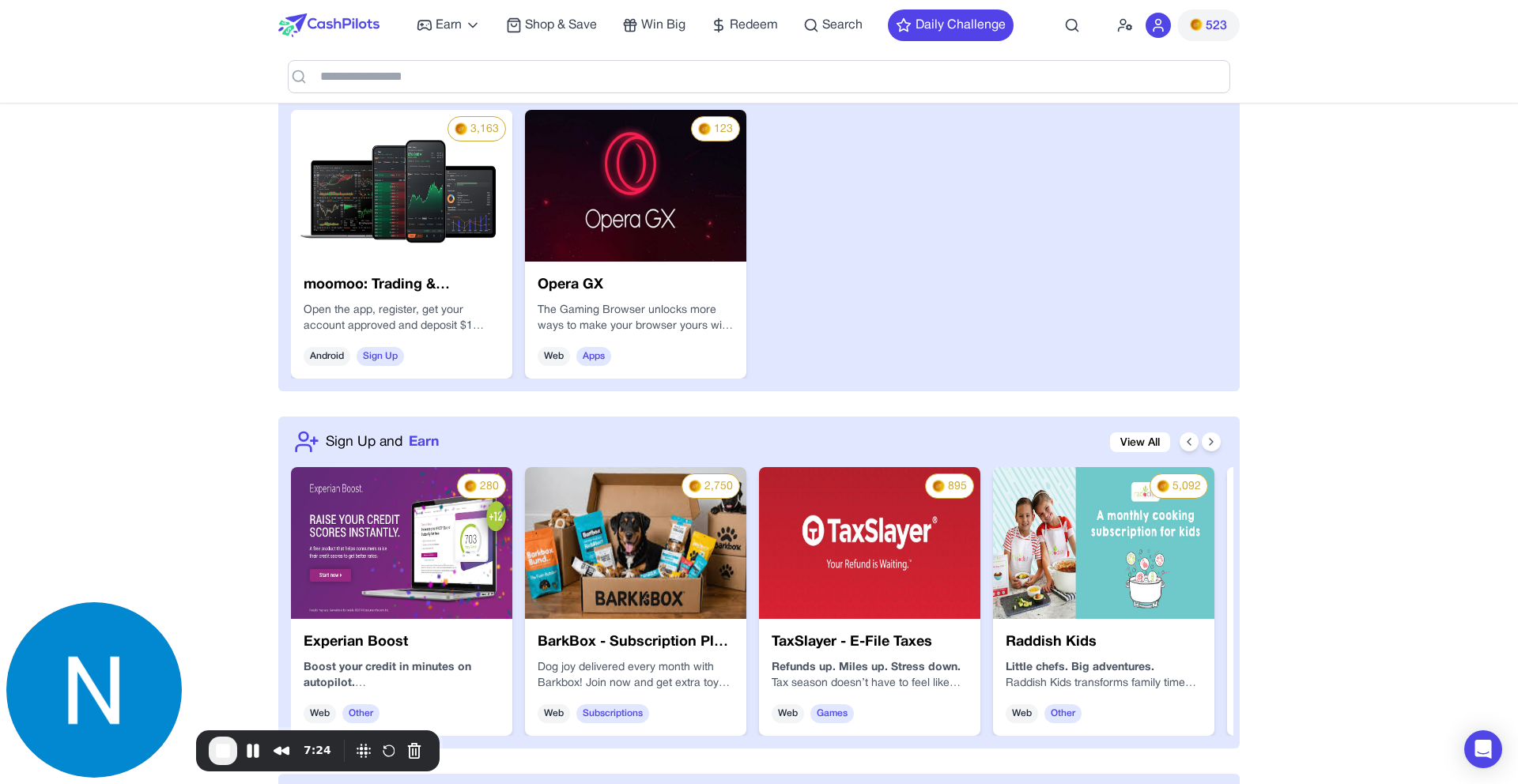
click at [838, 518] on img at bounding box center [870, 542] width 221 height 151
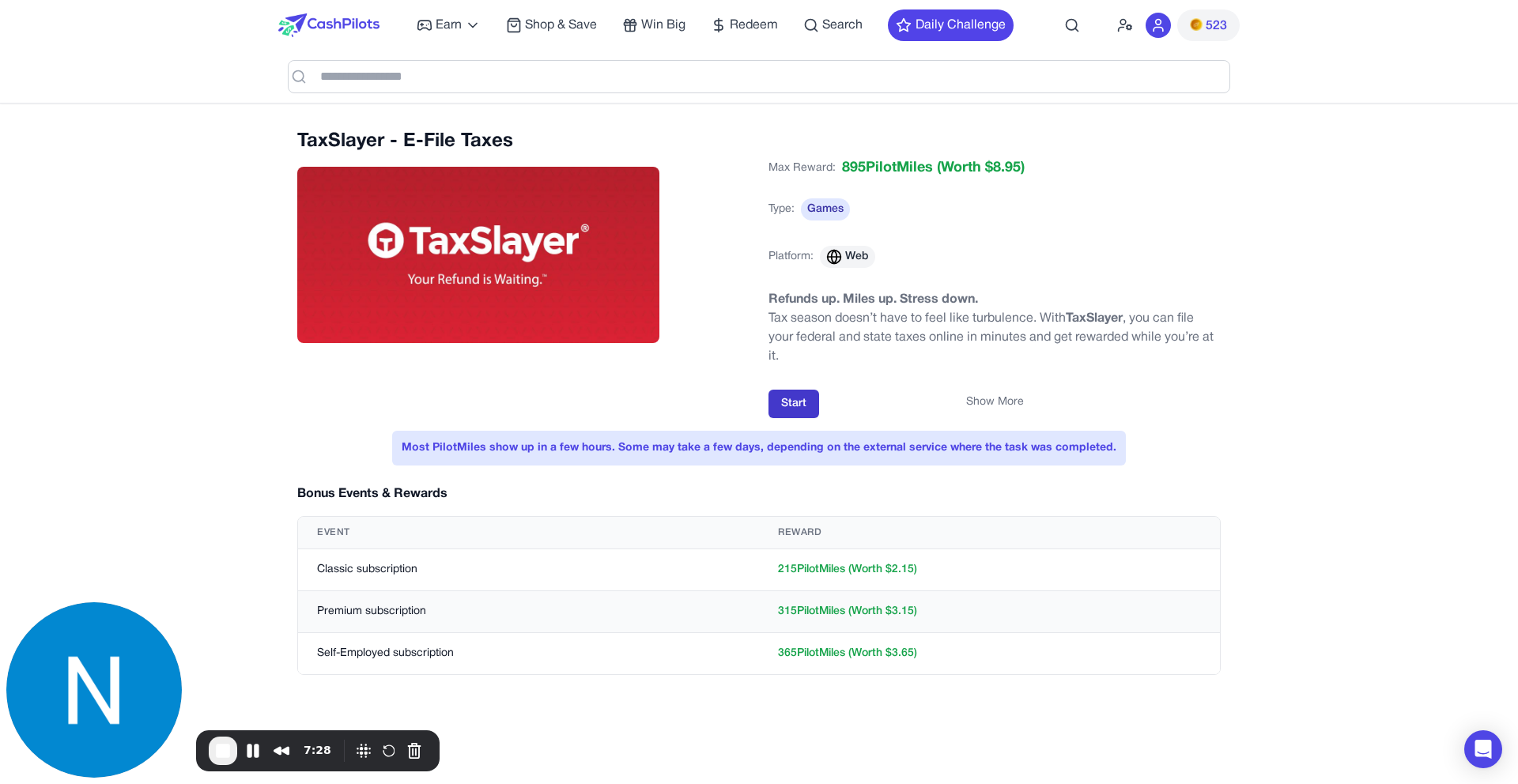
click at [786, 408] on button "Start" at bounding box center [794, 403] width 51 height 28
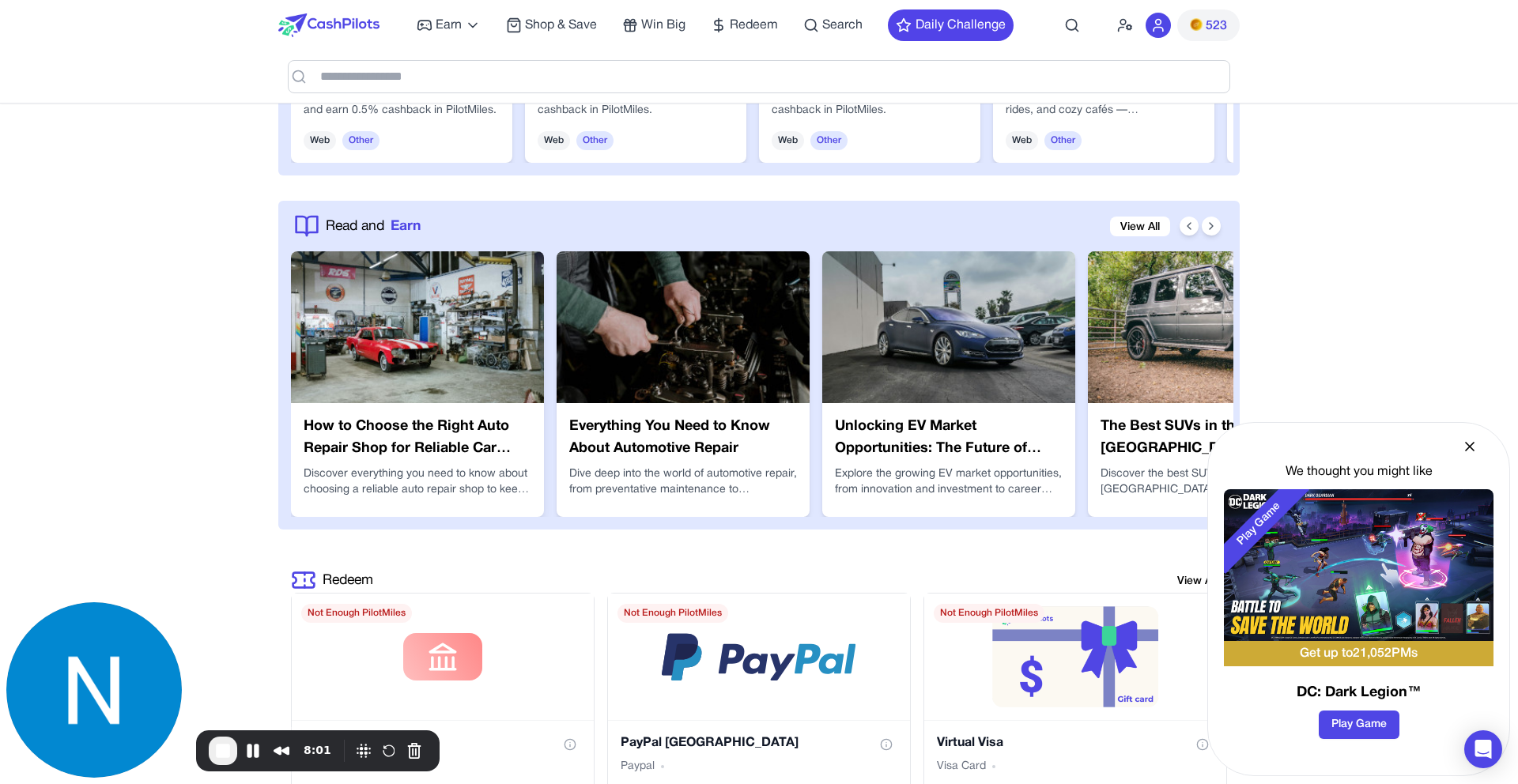
scroll to position [2531, 0]
click at [376, 346] on img at bounding box center [417, 327] width 253 height 151
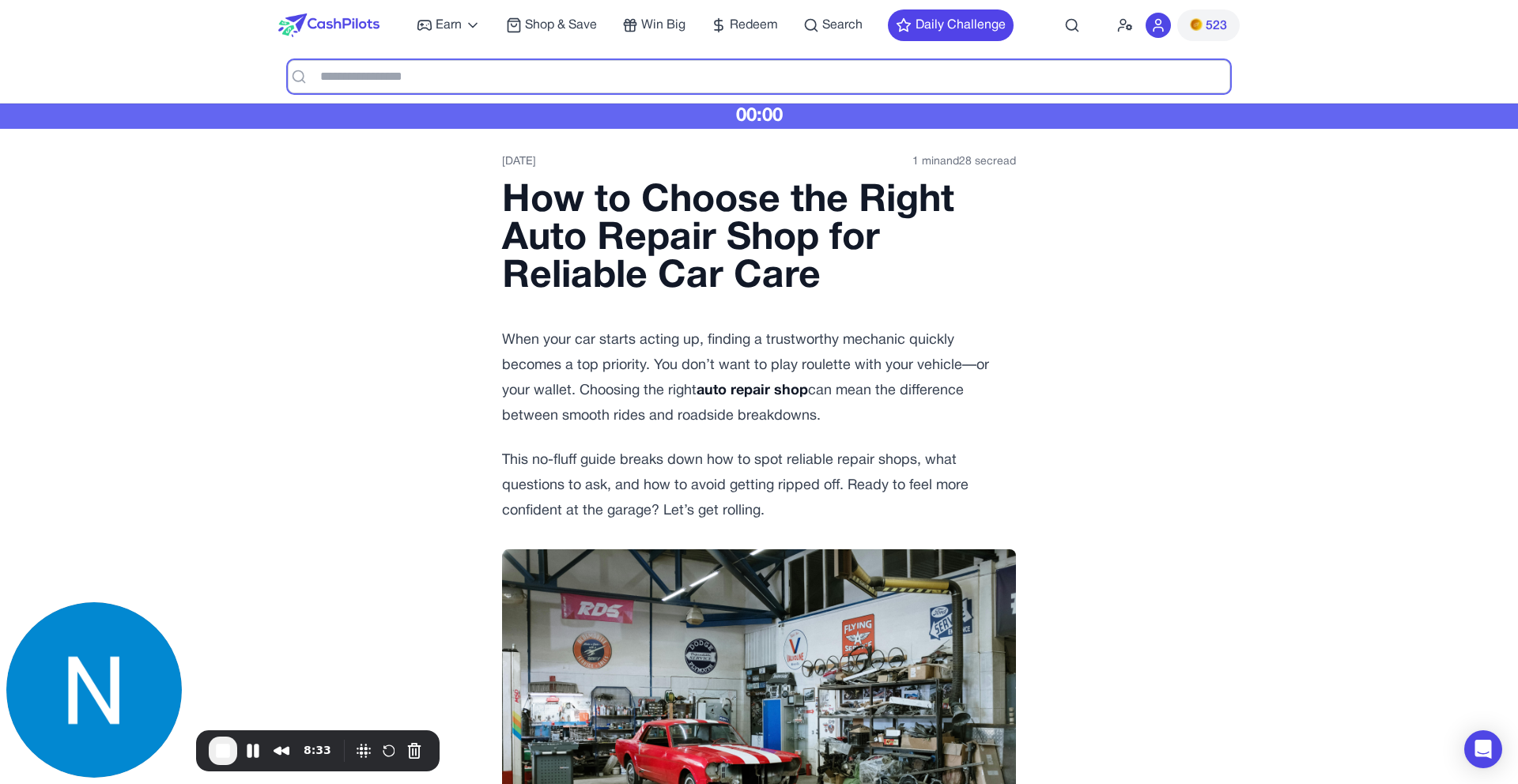
click at [520, 70] on input "text" at bounding box center [759, 76] width 943 height 34
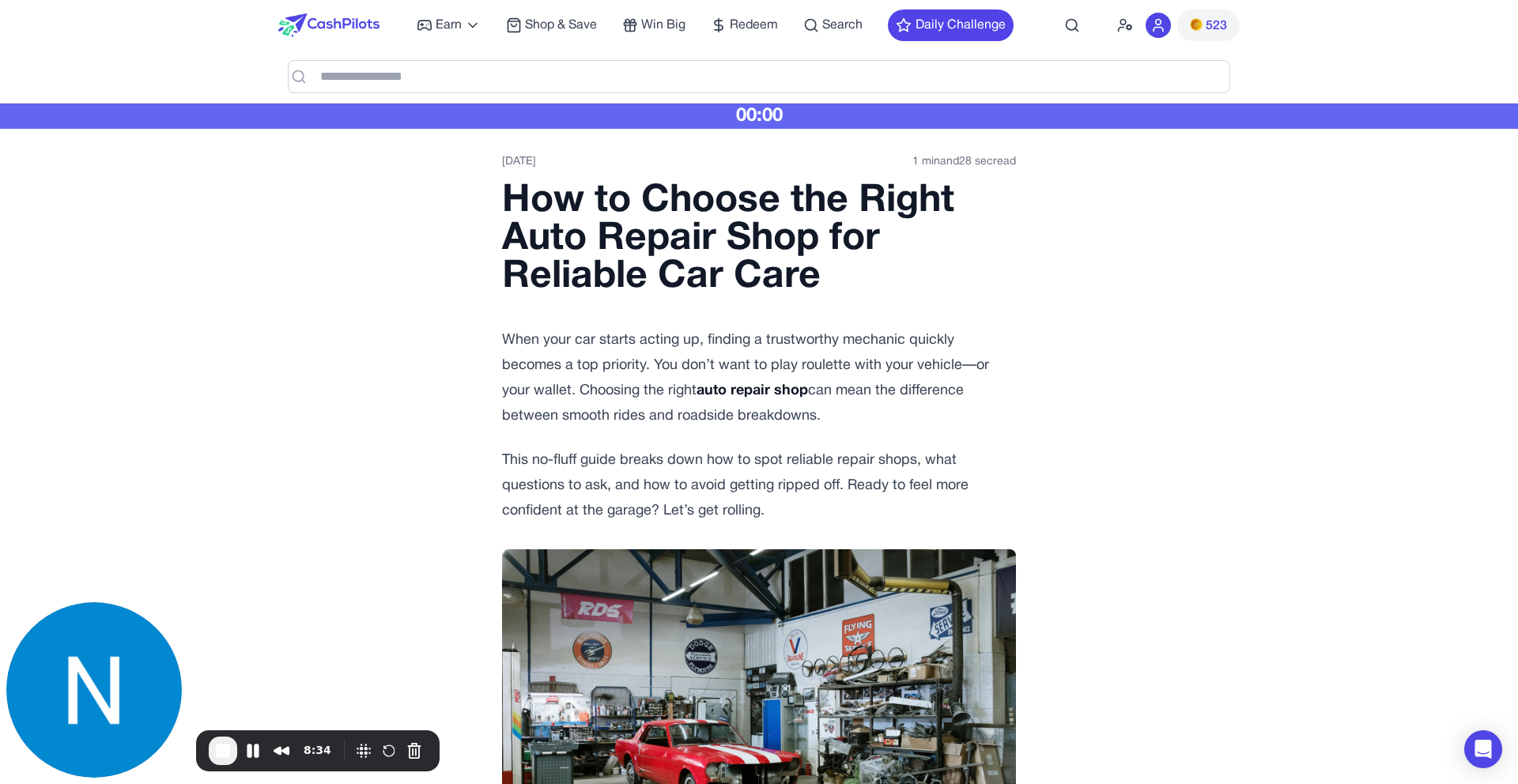
click at [832, 13] on div "Earn Play Games Enjoy fun games and earn Try New App Test new app for rewards T…" at bounding box center [715, 25] width 597 height 51
click at [831, 22] on span "Search" at bounding box center [842, 24] width 40 height 19
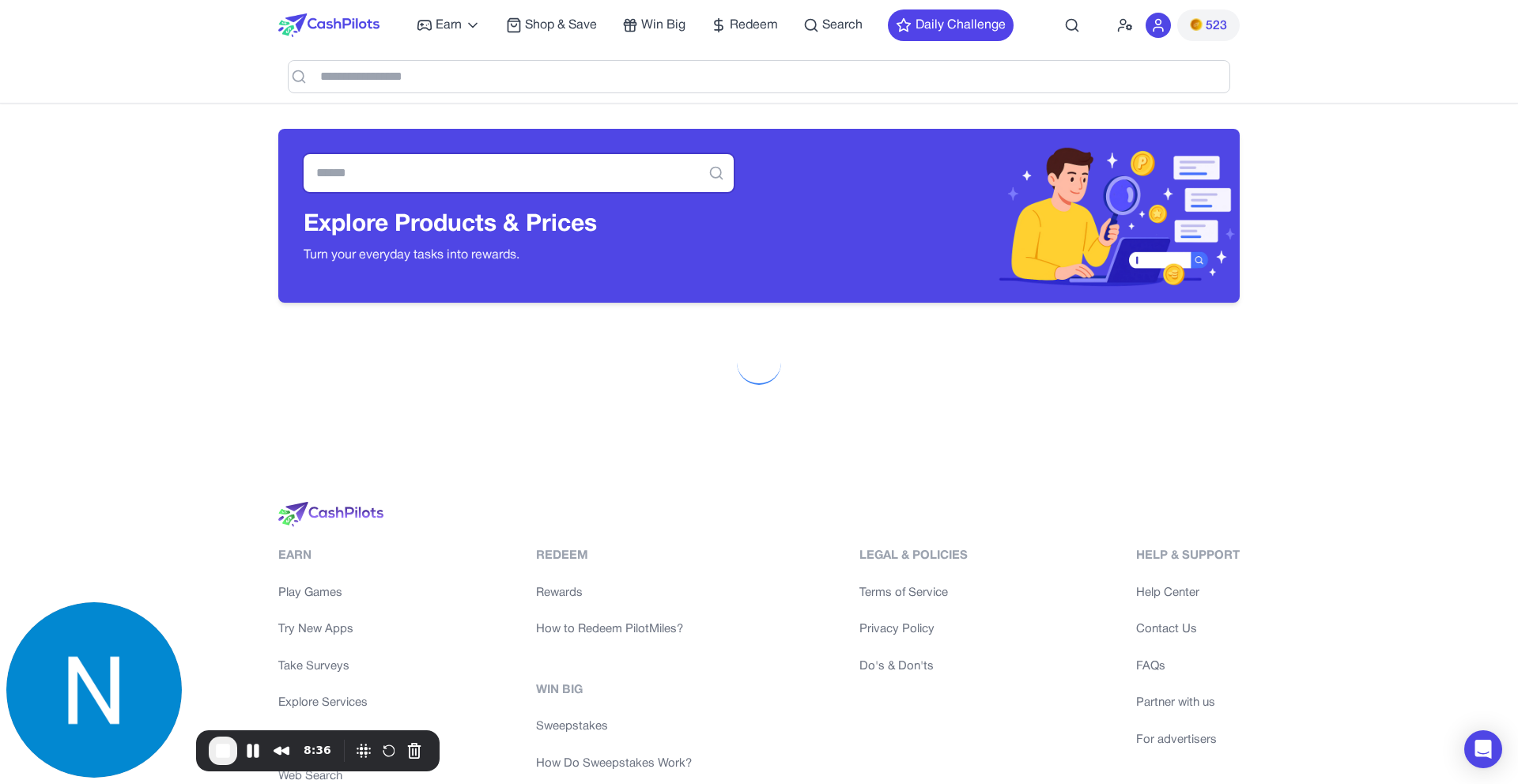
click at [483, 162] on input "text" at bounding box center [519, 173] width 430 height 38
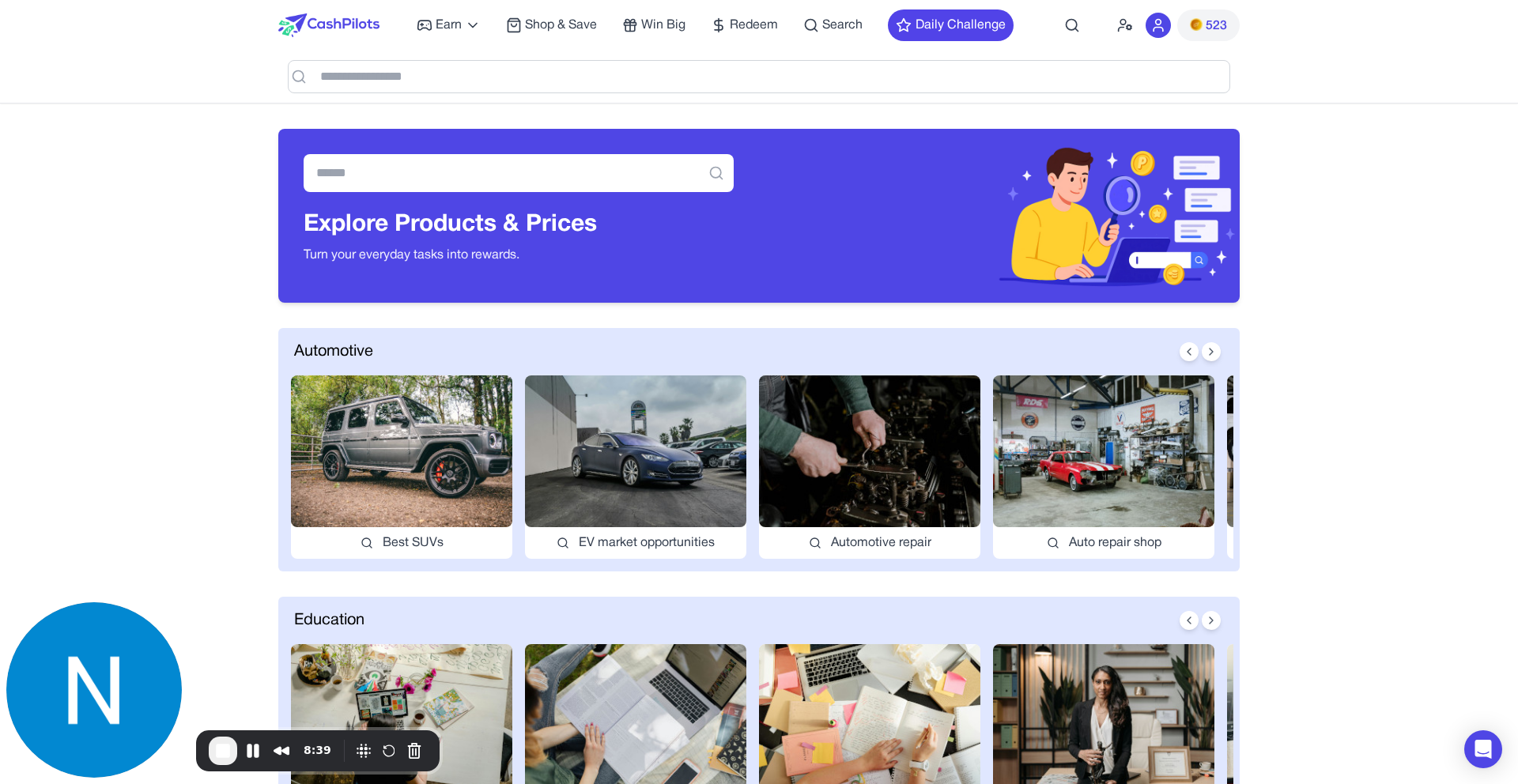
click at [405, 411] on img at bounding box center [402, 450] width 221 height 151
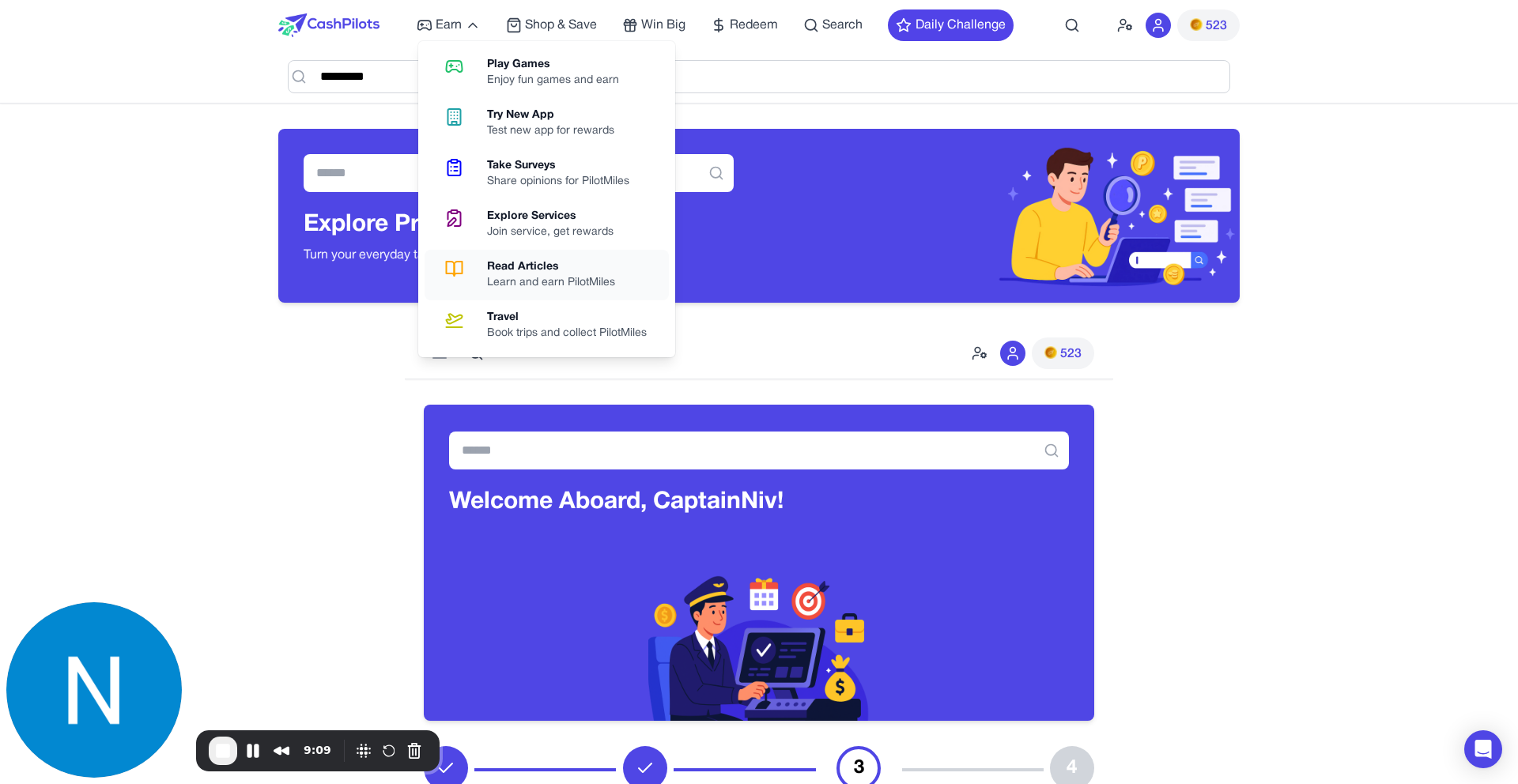
click at [511, 266] on div "Read Articles" at bounding box center [557, 266] width 141 height 15
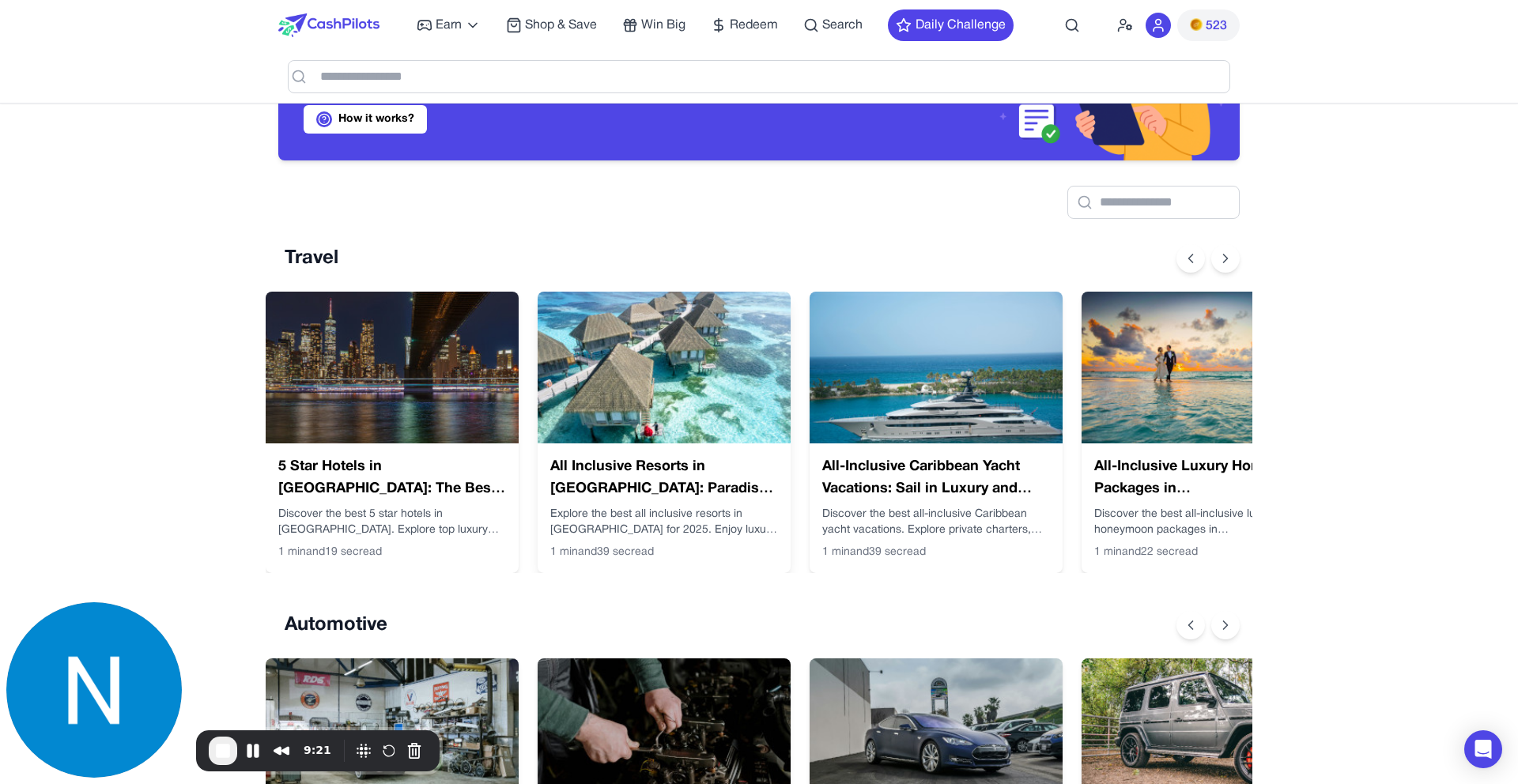
scroll to position [141, 0]
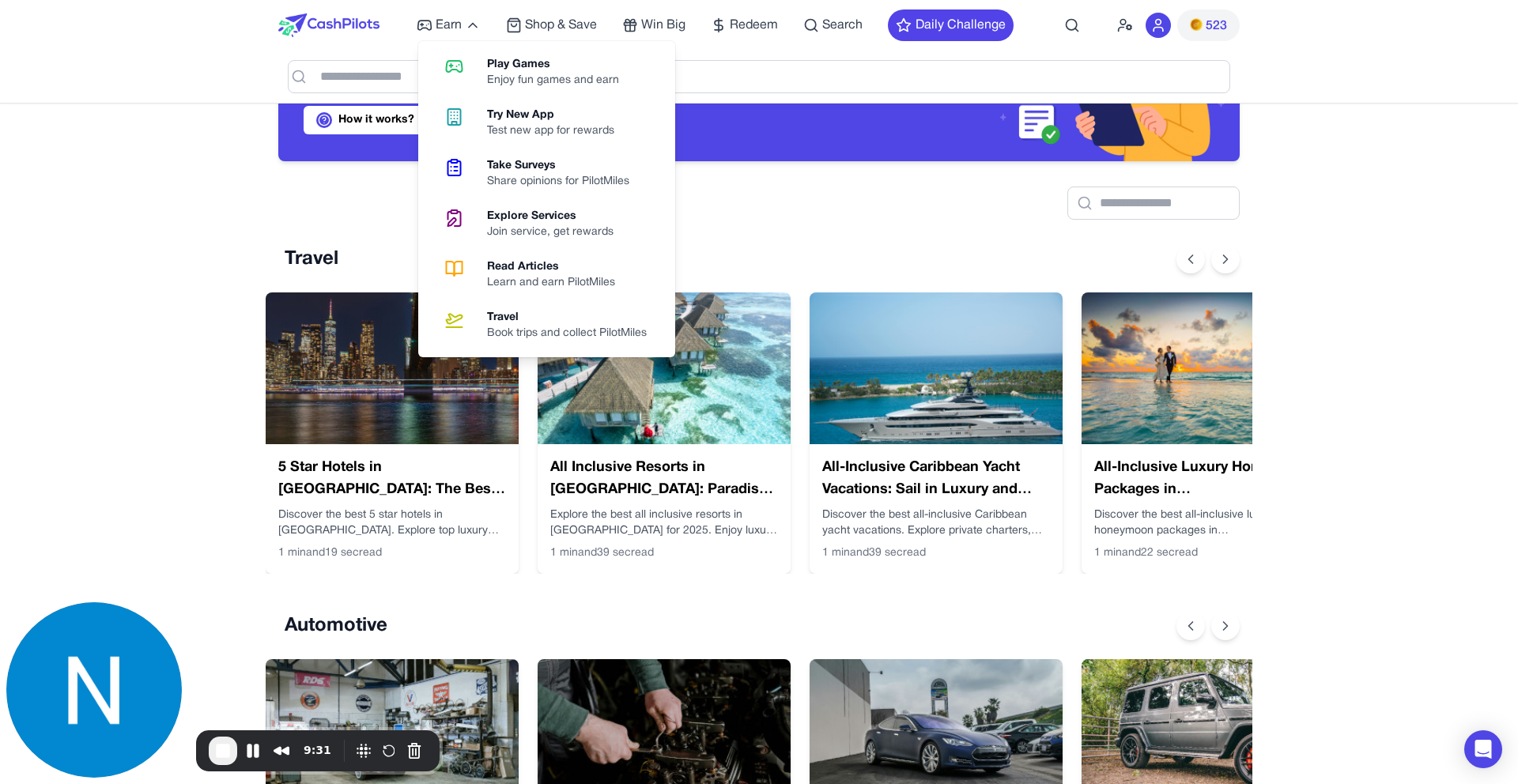
click at [362, 20] on img at bounding box center [329, 25] width 102 height 24
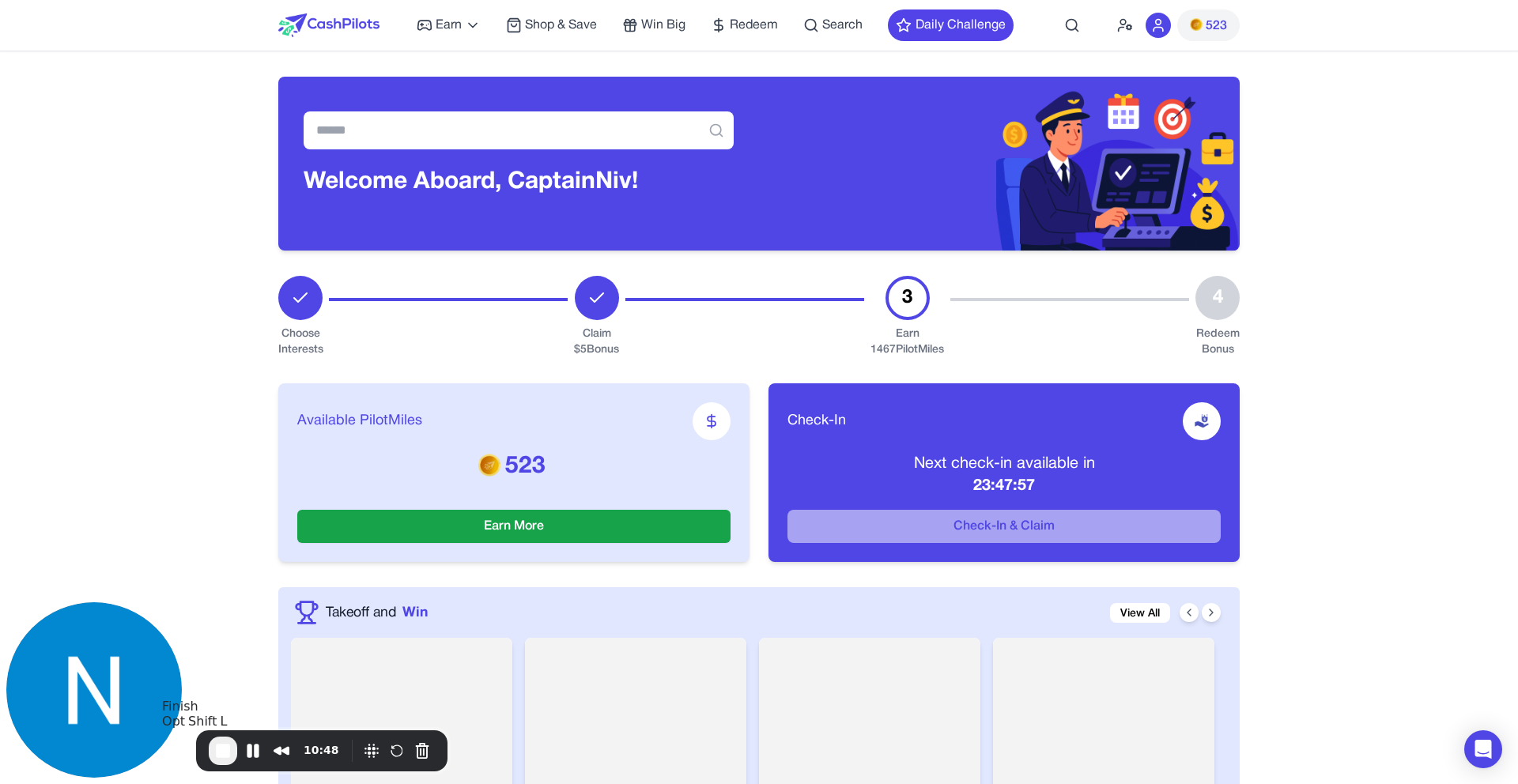
click at [219, 760] on span "End Recording" at bounding box center [222, 750] width 19 height 19
